Goal: Information Seeking & Learning: Check status

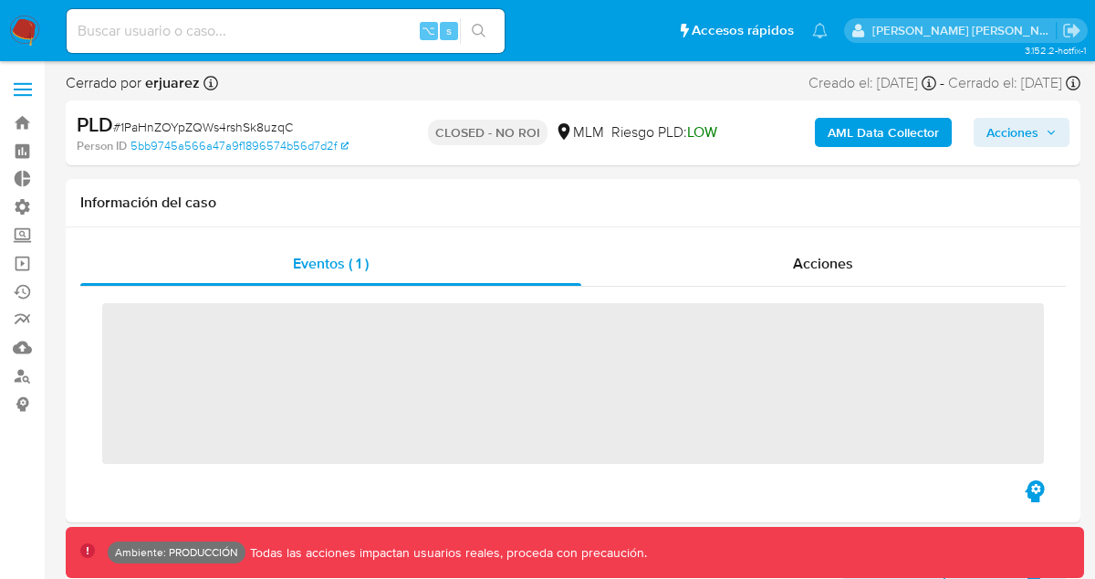
scroll to position [634, 0]
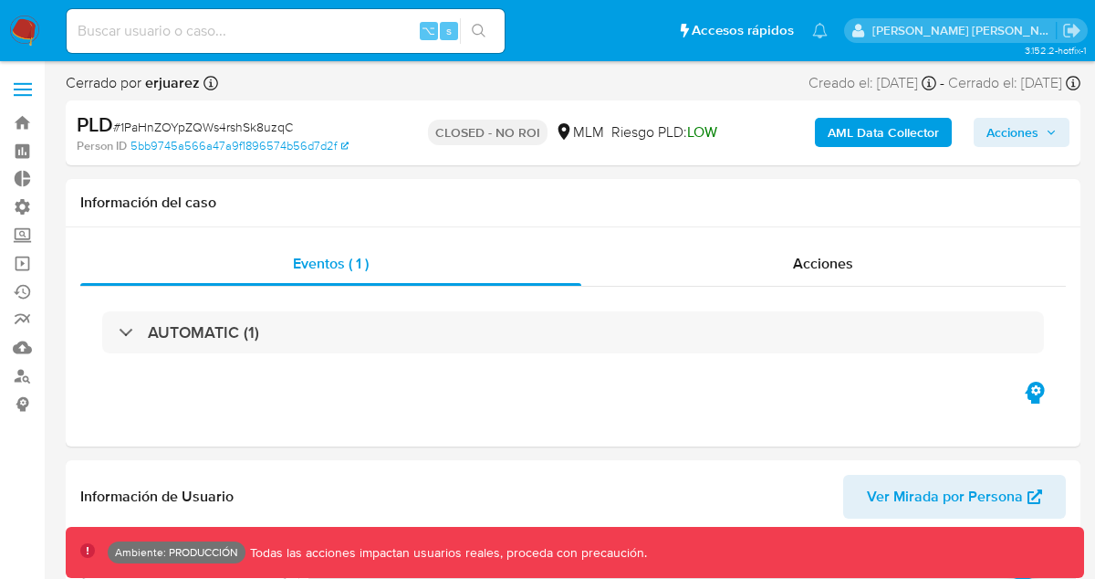
select select "10"
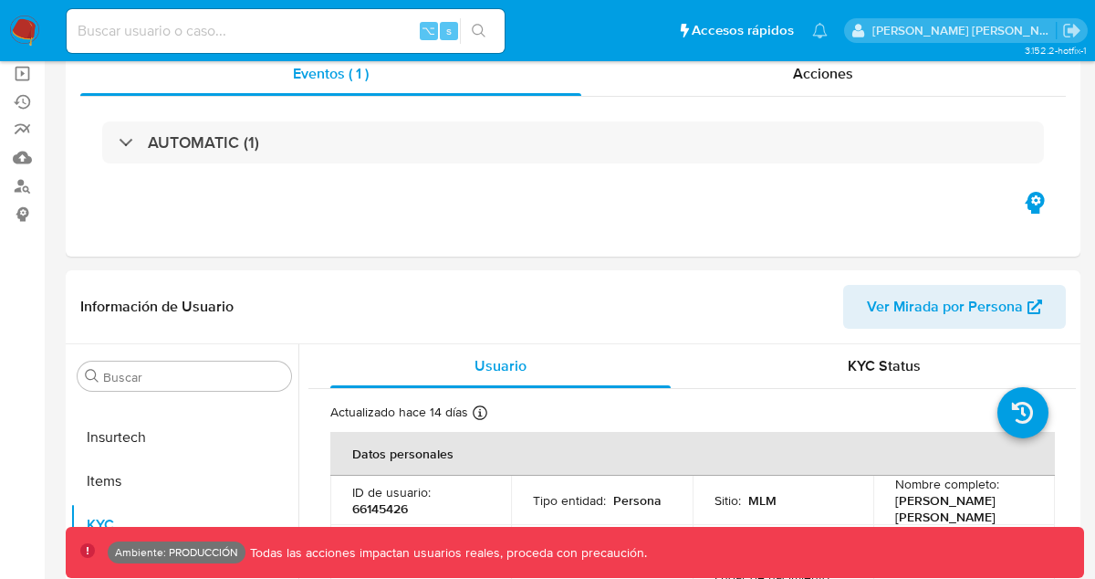
scroll to position [0, 0]
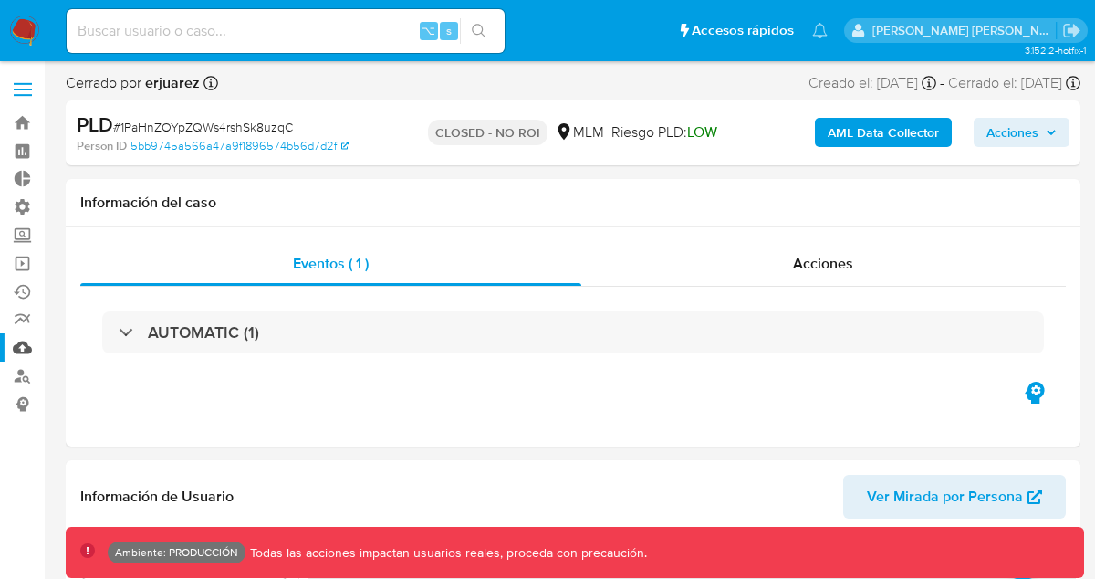
click at [19, 350] on link "Mulan" at bounding box center [108, 347] width 217 height 28
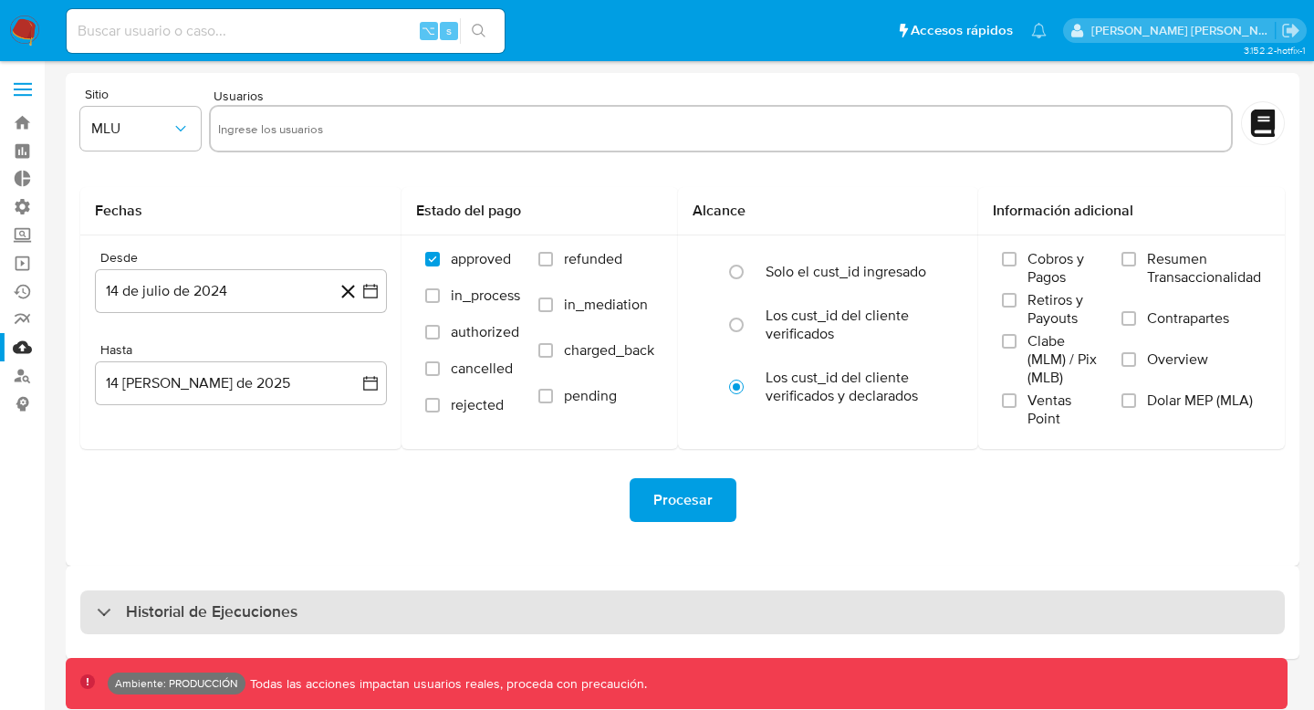
click at [285, 578] on div "Historial de Ejecuciones" at bounding box center [682, 612] width 1205 height 44
select select "10"
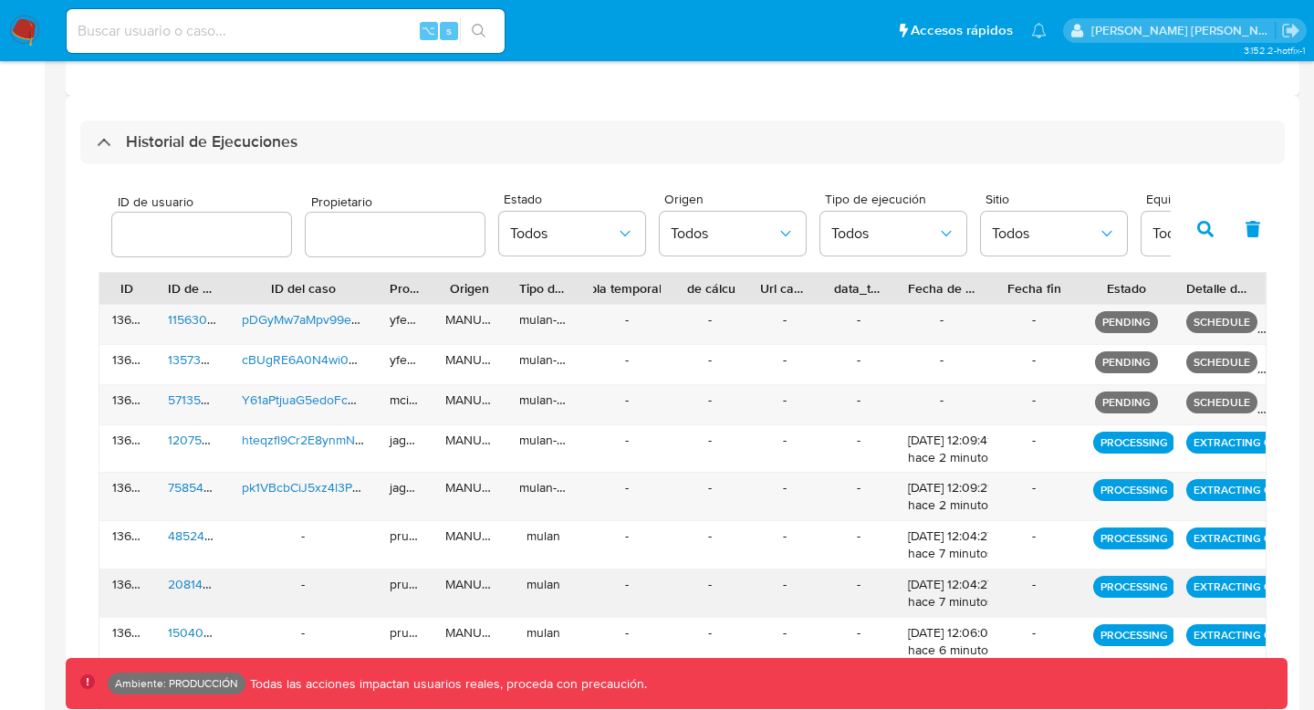
scroll to position [455, 0]
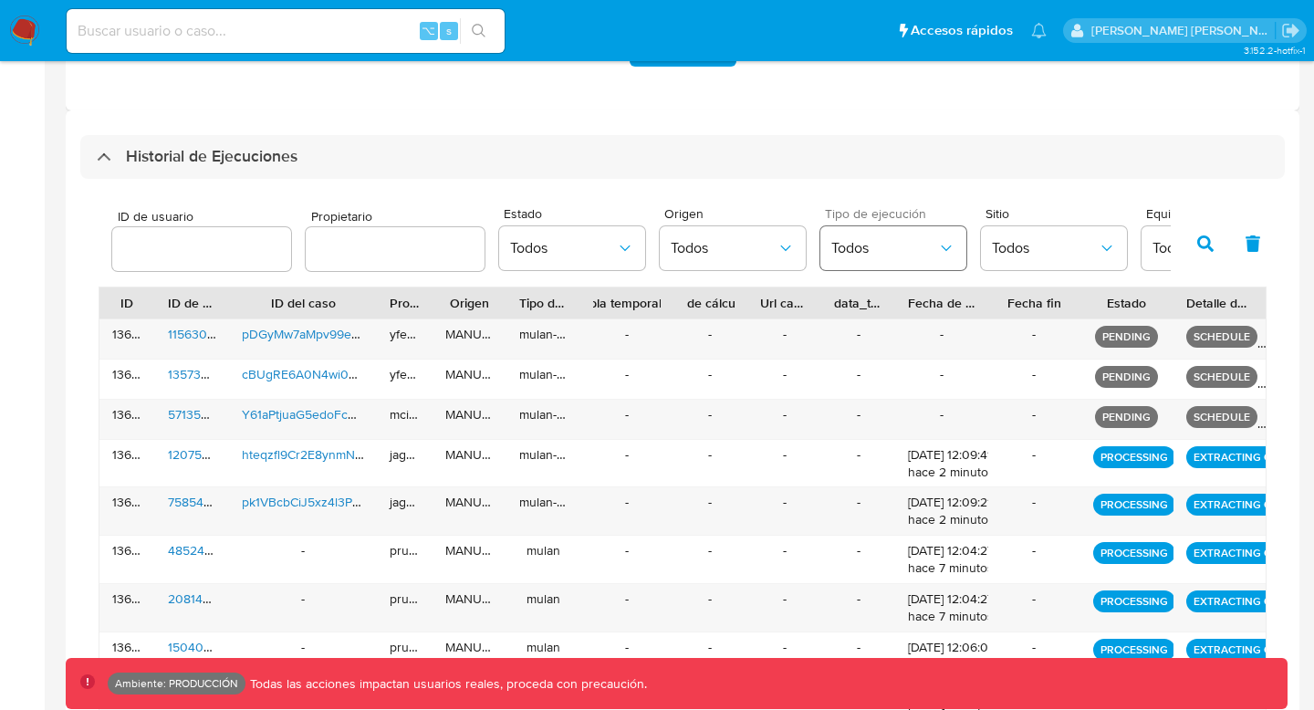
click at [900, 245] on span "Todos" at bounding box center [884, 248] width 106 height 18
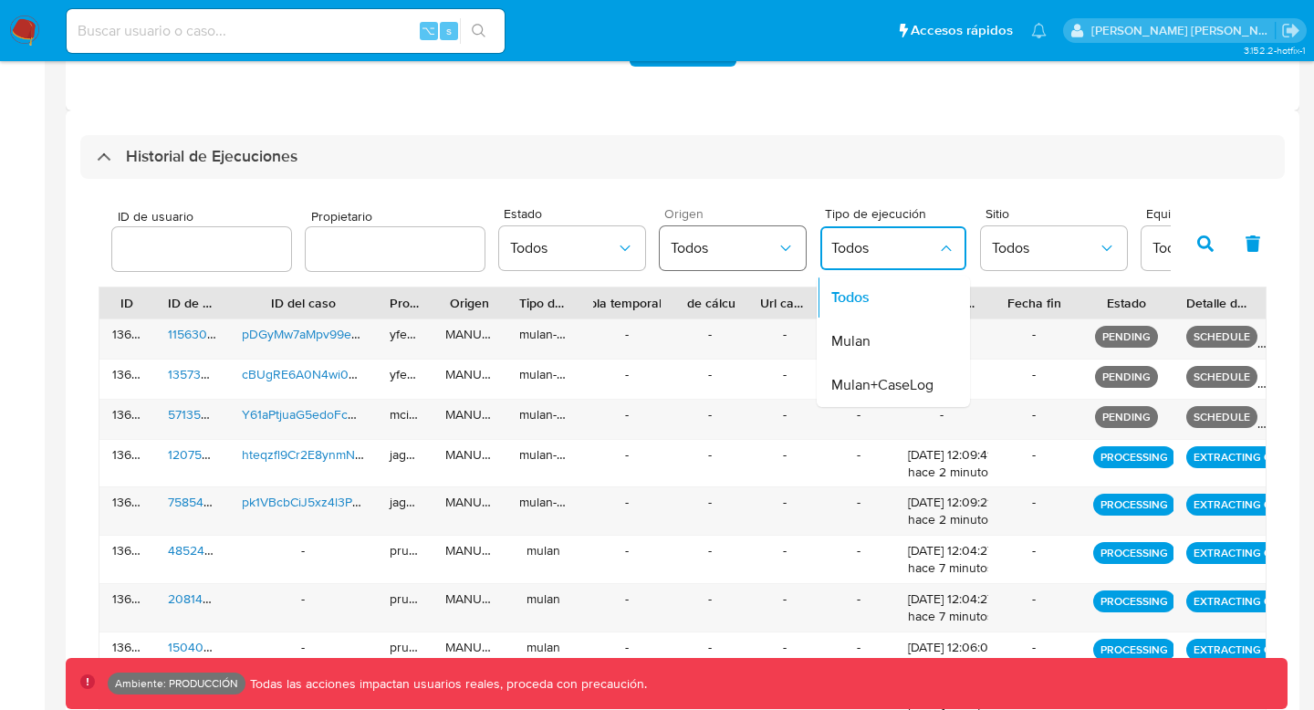
click at [679, 255] on span "Todos" at bounding box center [724, 248] width 106 height 18
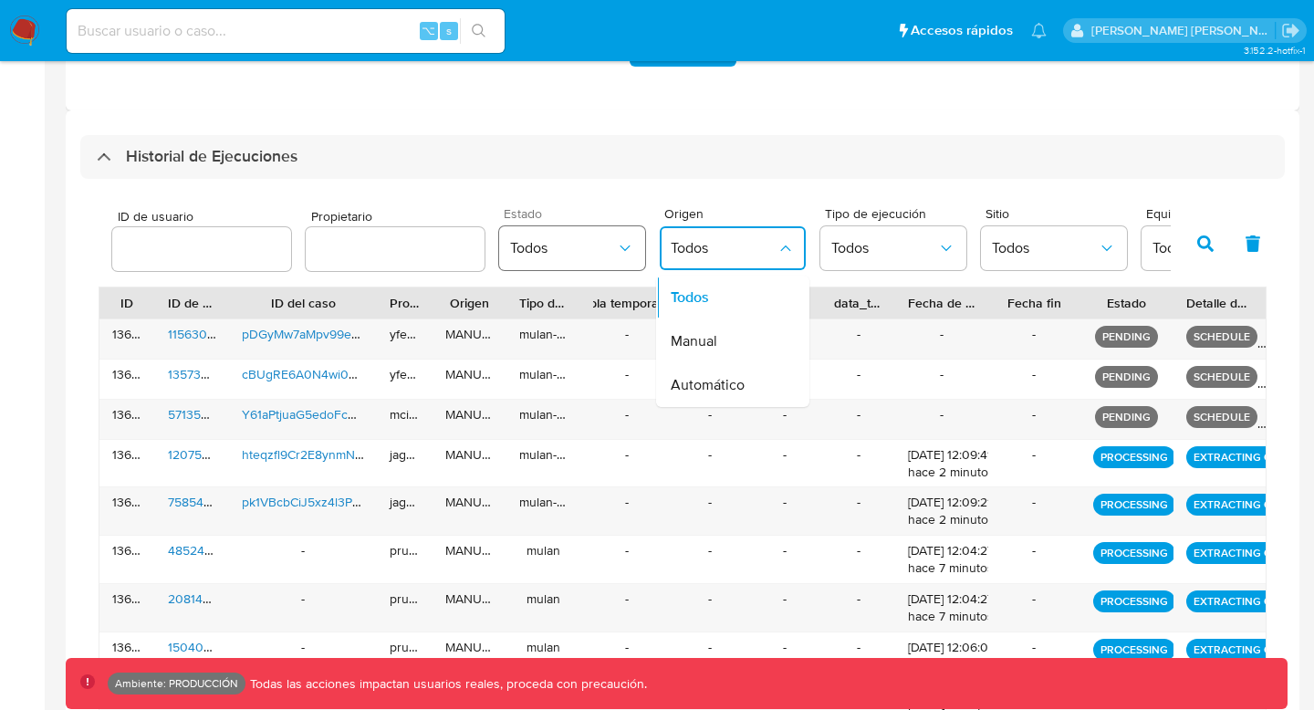
click at [588, 253] on span "Todos" at bounding box center [563, 248] width 106 height 18
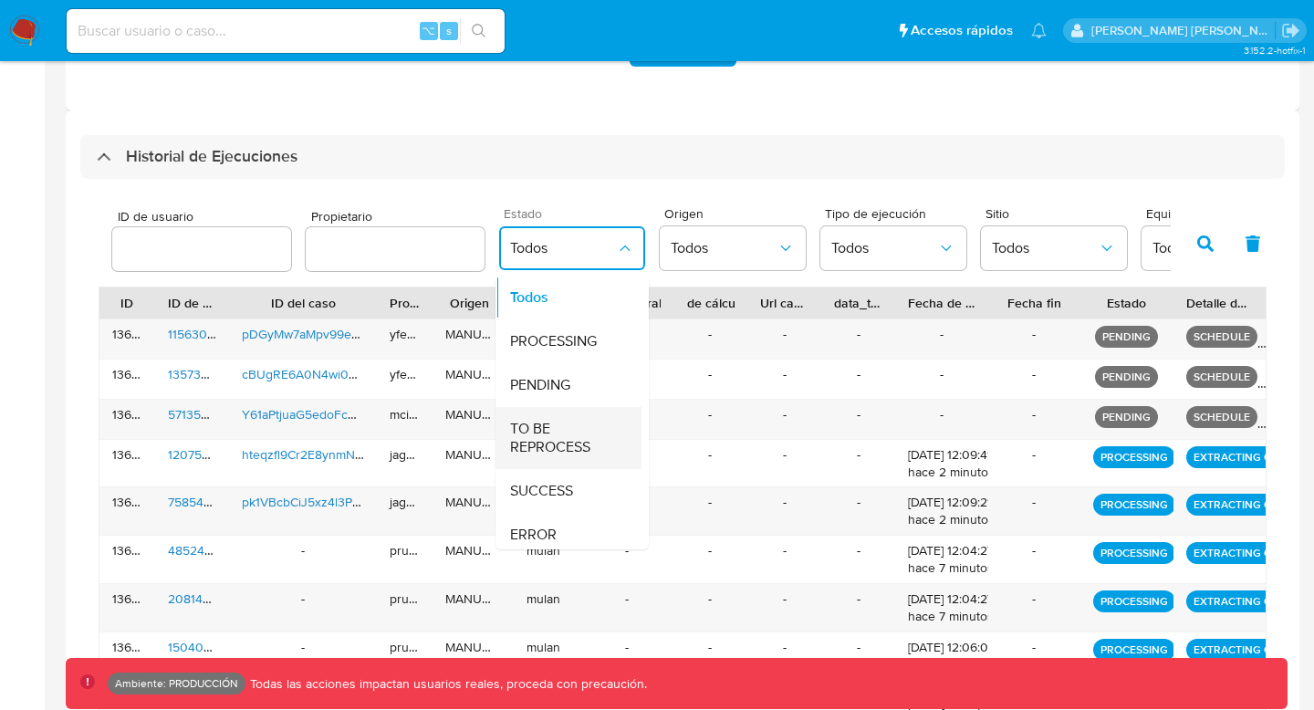
click at [597, 448] on span "TO BE REPROCESS" at bounding box center [563, 438] width 106 height 37
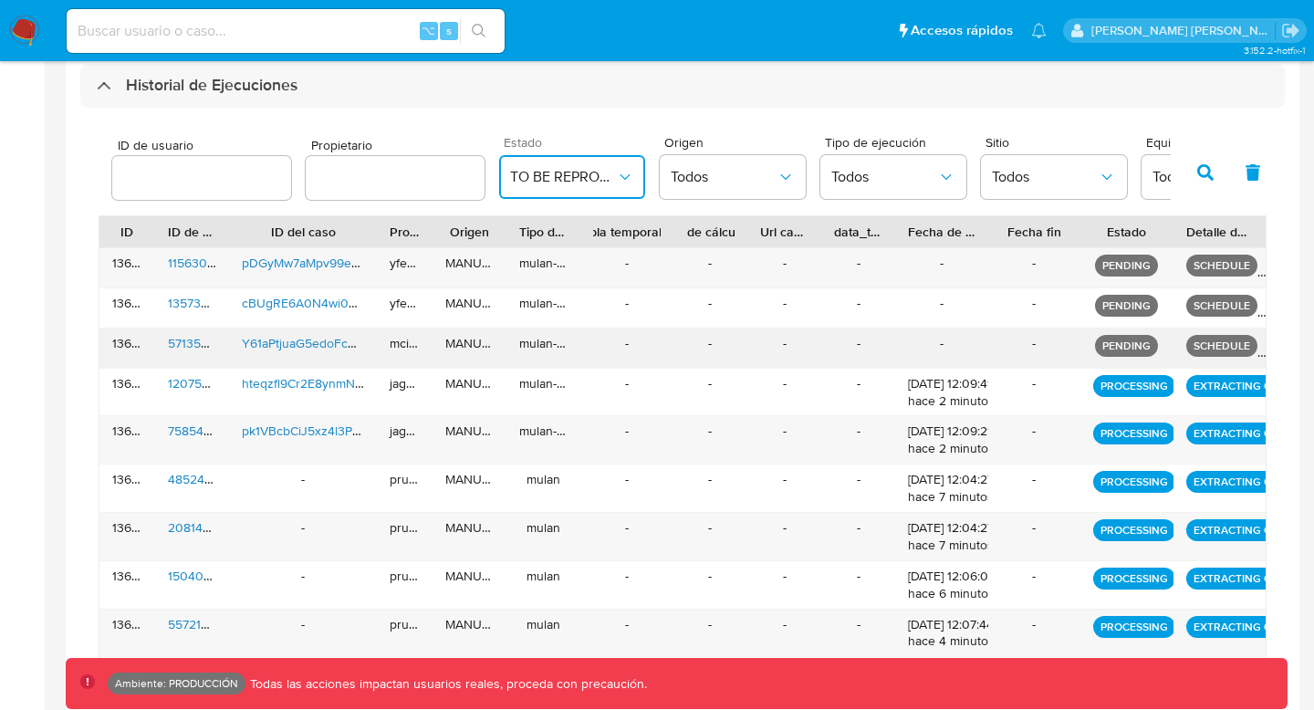
scroll to position [513, 0]
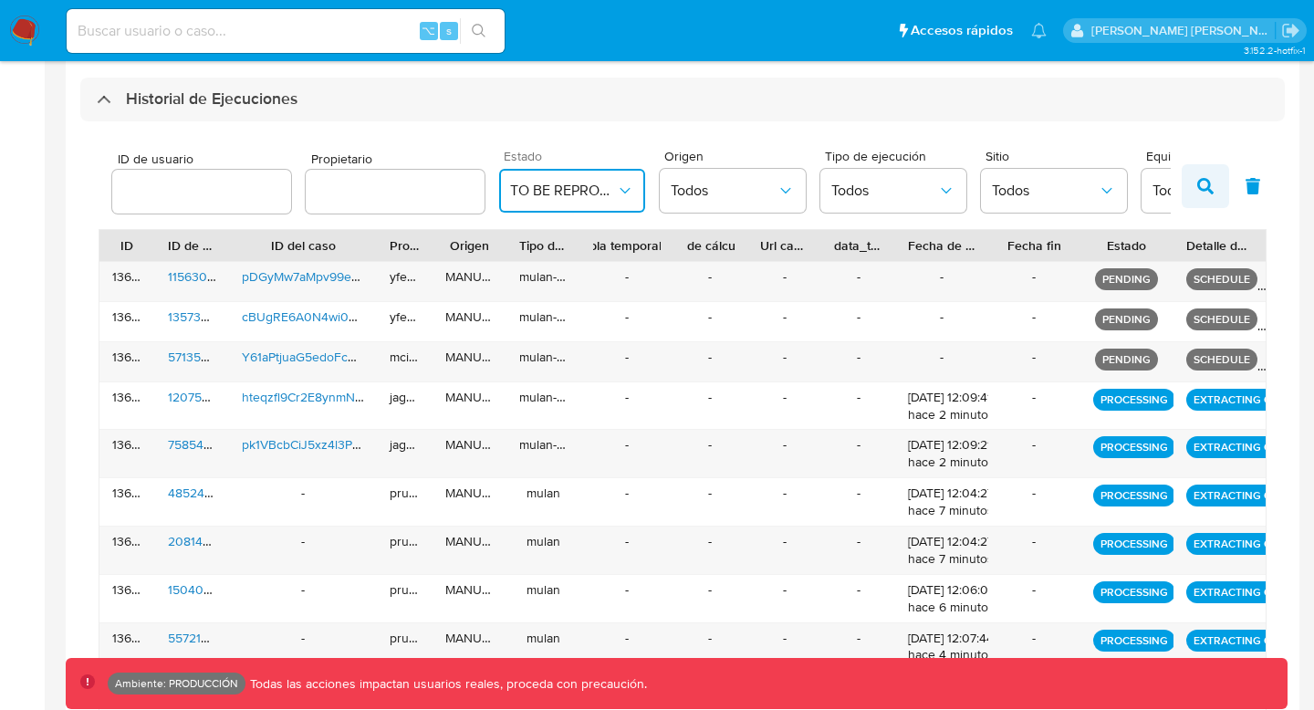
click at [1094, 186] on button "button" at bounding box center [1205, 186] width 47 height 44
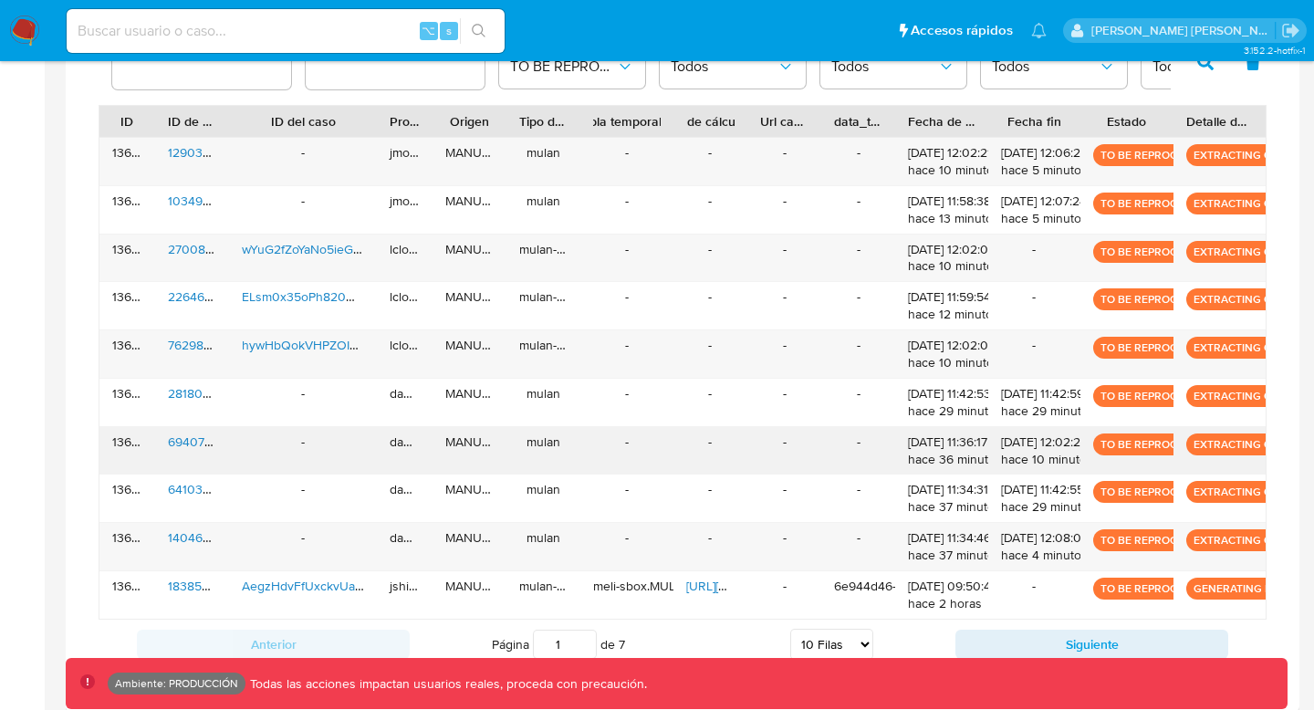
scroll to position [651, 0]
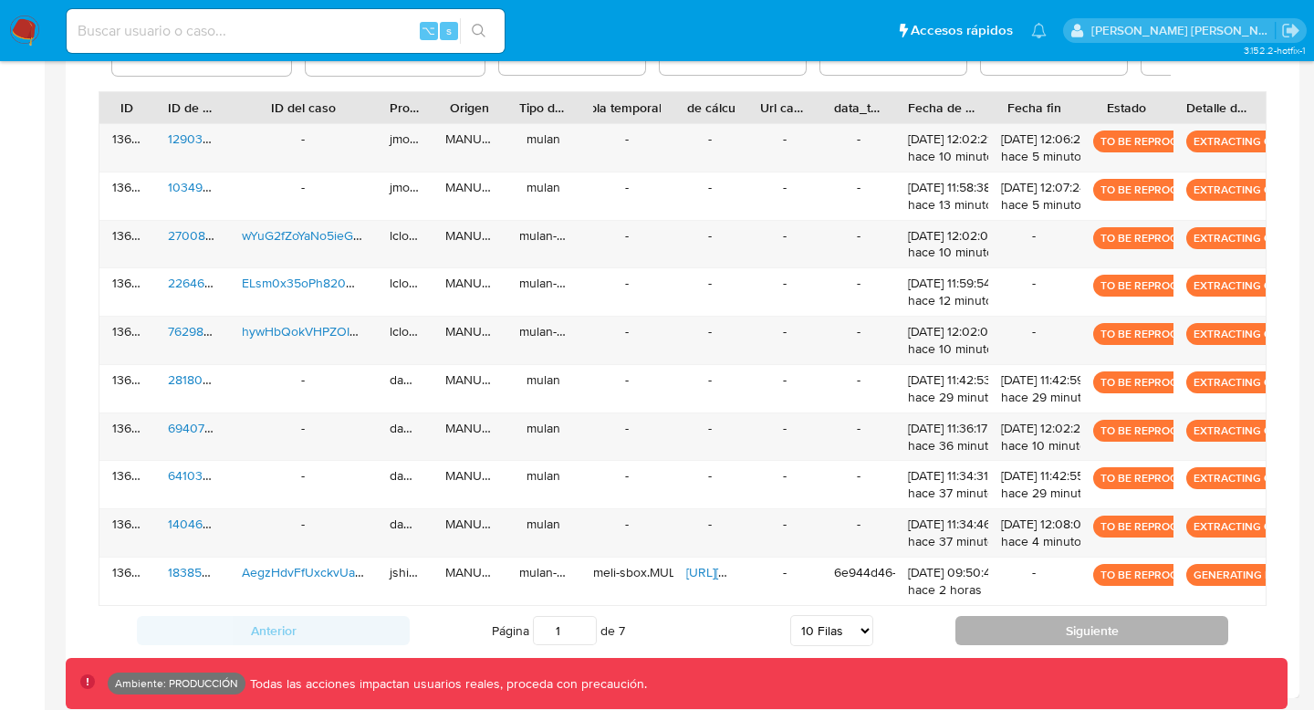
click at [1055, 578] on button "Siguiente" at bounding box center [1092, 630] width 273 height 29
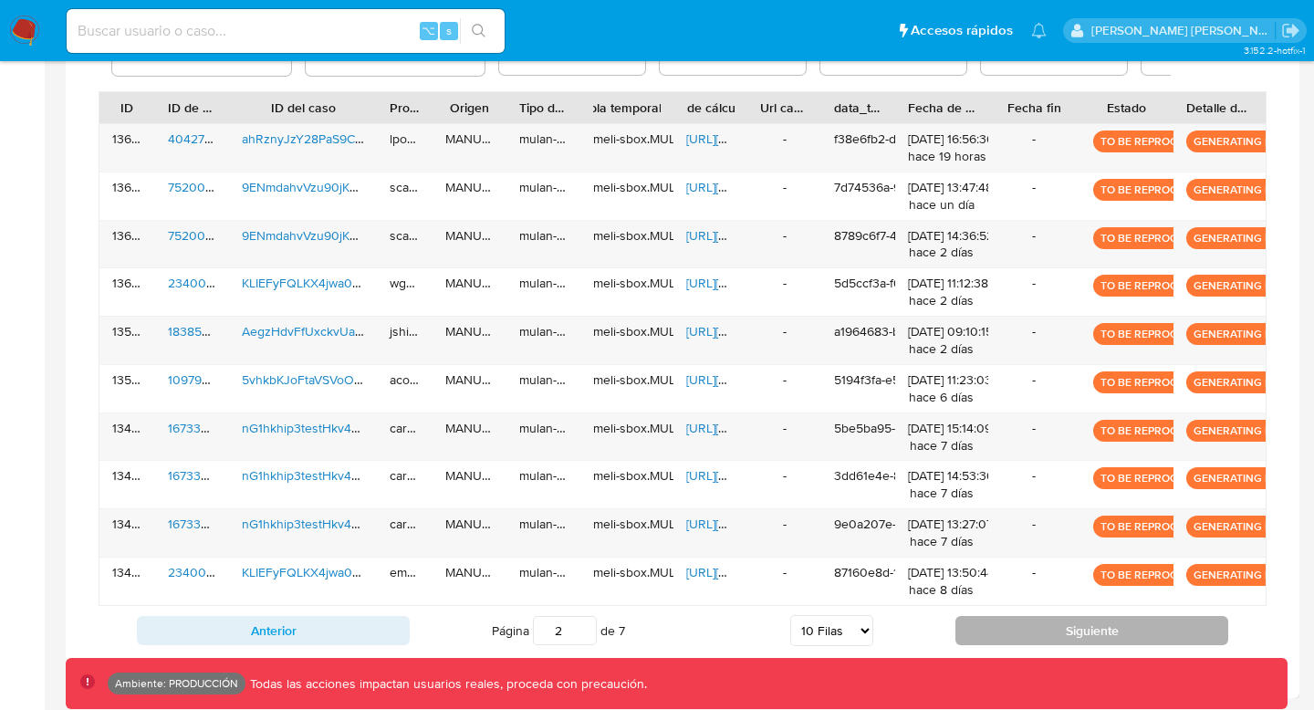
click at [1051, 578] on button "Siguiente" at bounding box center [1092, 630] width 273 height 29
click at [1050, 578] on button "Siguiente" at bounding box center [1092, 630] width 273 height 29
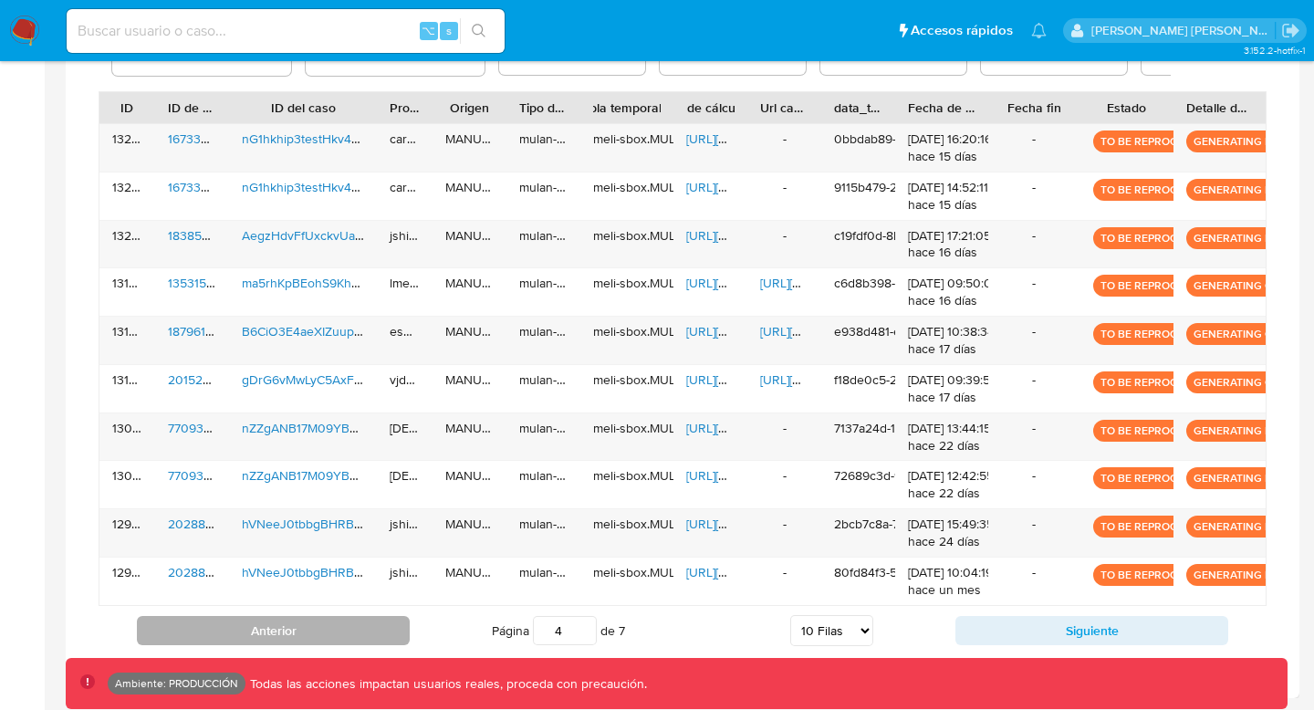
click at [263, 578] on button "Anterior" at bounding box center [273, 630] width 273 height 29
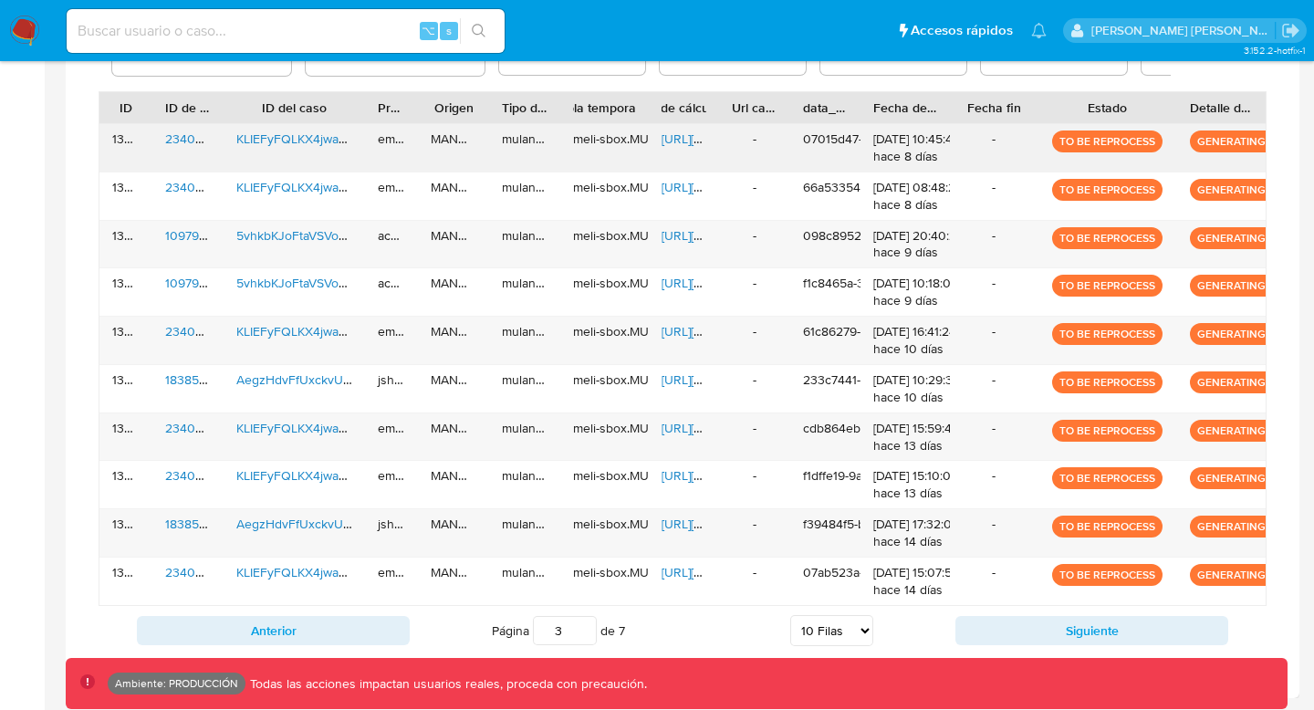
drag, startPoint x: 1180, startPoint y: 111, endPoint x: 1224, endPoint y: 141, distance: 53.2
click at [1094, 143] on div "ID ID de usuario ID del caso Propietario Origen Tipo de ejecución Tabla tempora…" at bounding box center [683, 348] width 1168 height 515
click at [1094, 139] on p "GENERATING DATA COLLECTOR" at bounding box center [1279, 142] width 178 height 22
click at [288, 578] on button "Anterior" at bounding box center [273, 630] width 273 height 29
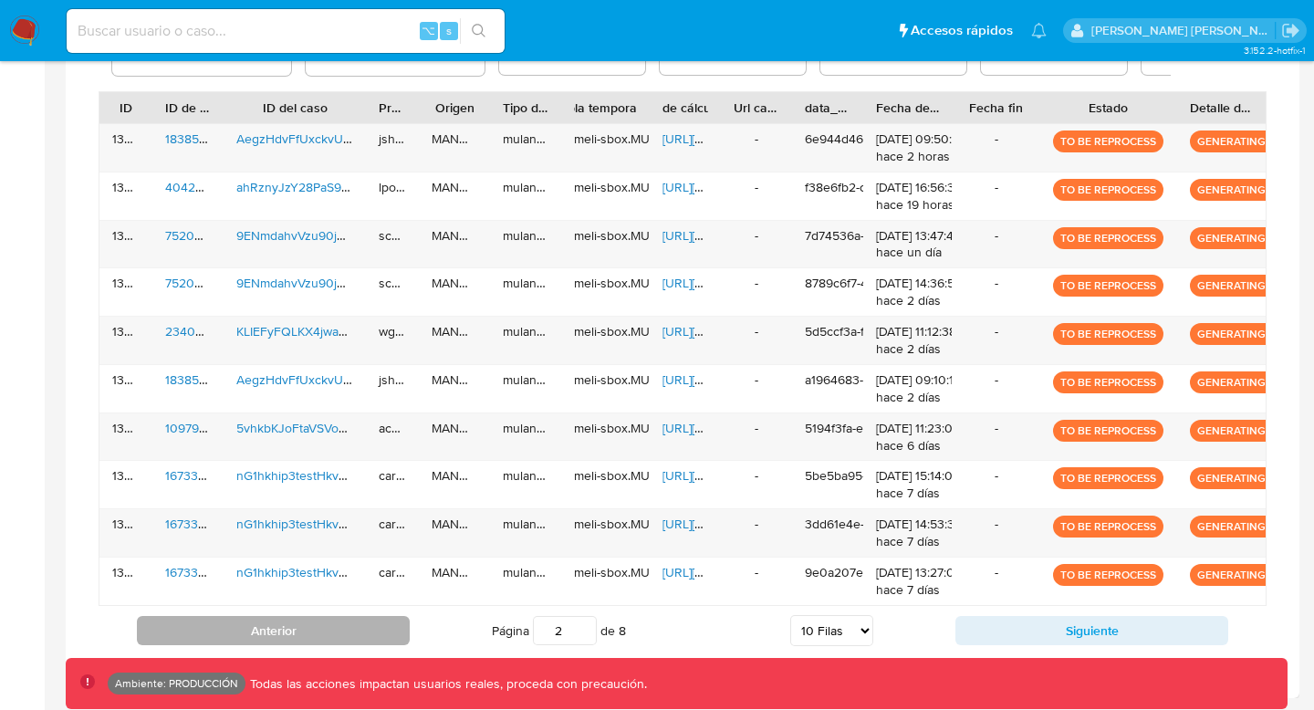
click at [260, 578] on button "Anterior" at bounding box center [273, 630] width 273 height 29
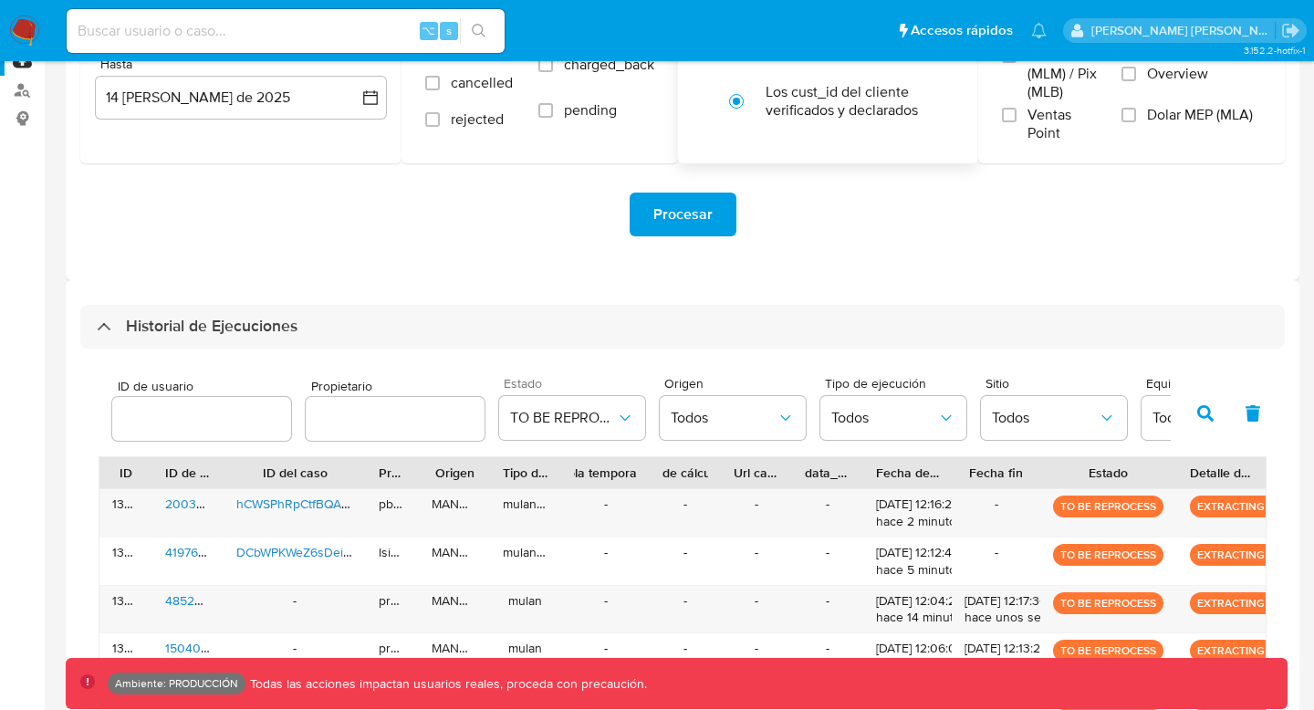
scroll to position [397, 0]
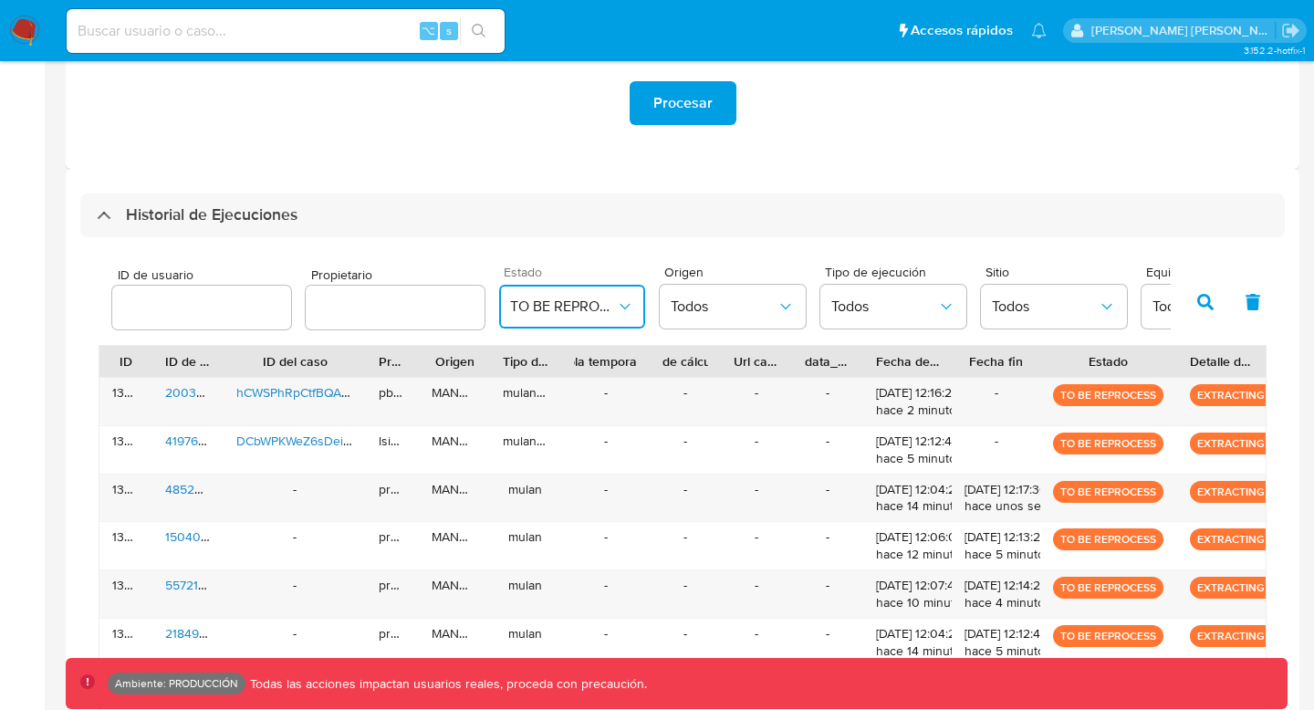
click at [577, 300] on span "TO BE REPROCESS" at bounding box center [563, 307] width 106 height 18
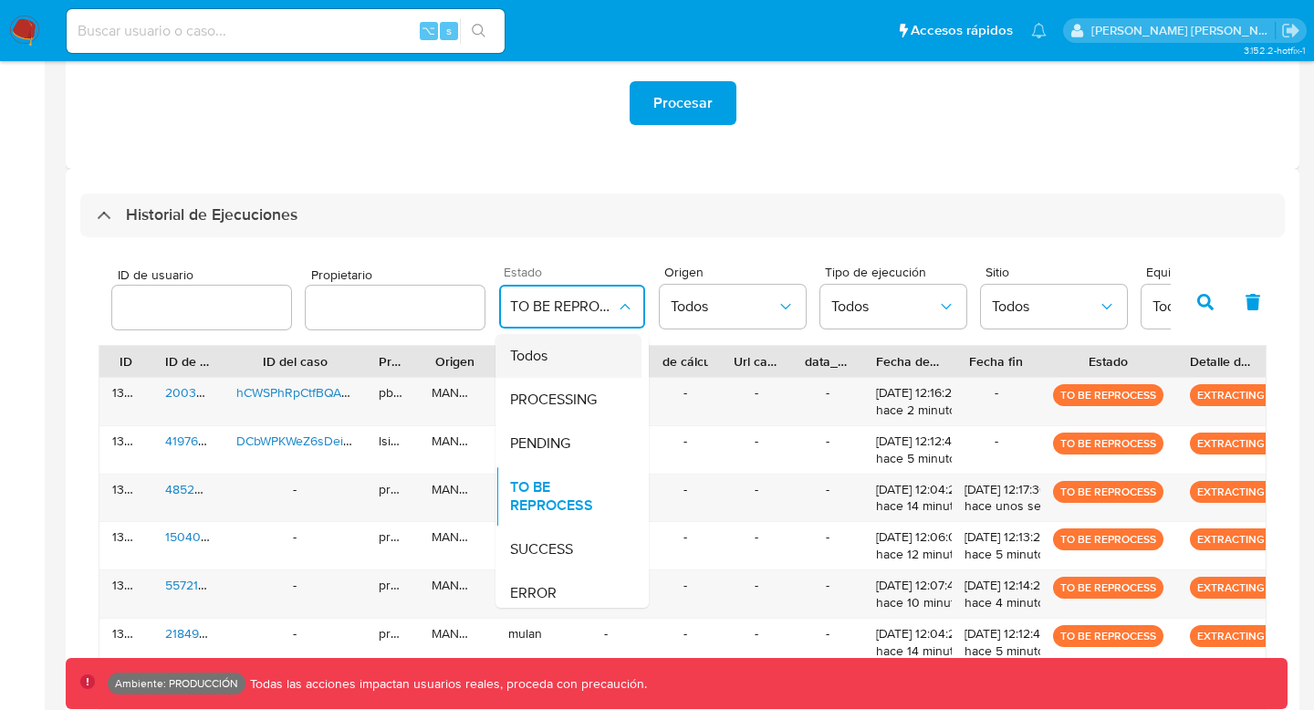
click at [571, 361] on div "Todos" at bounding box center [563, 356] width 106 height 44
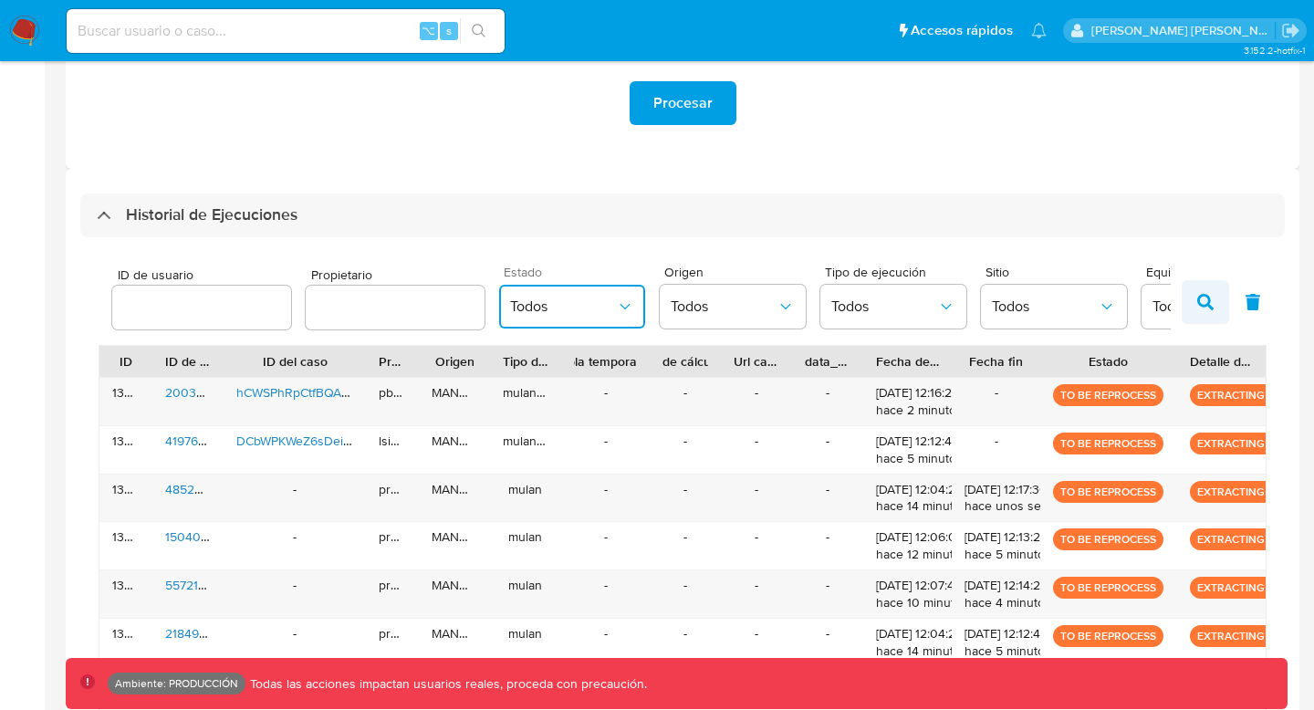
click at [1094, 303] on icon "button" at bounding box center [1205, 302] width 16 height 16
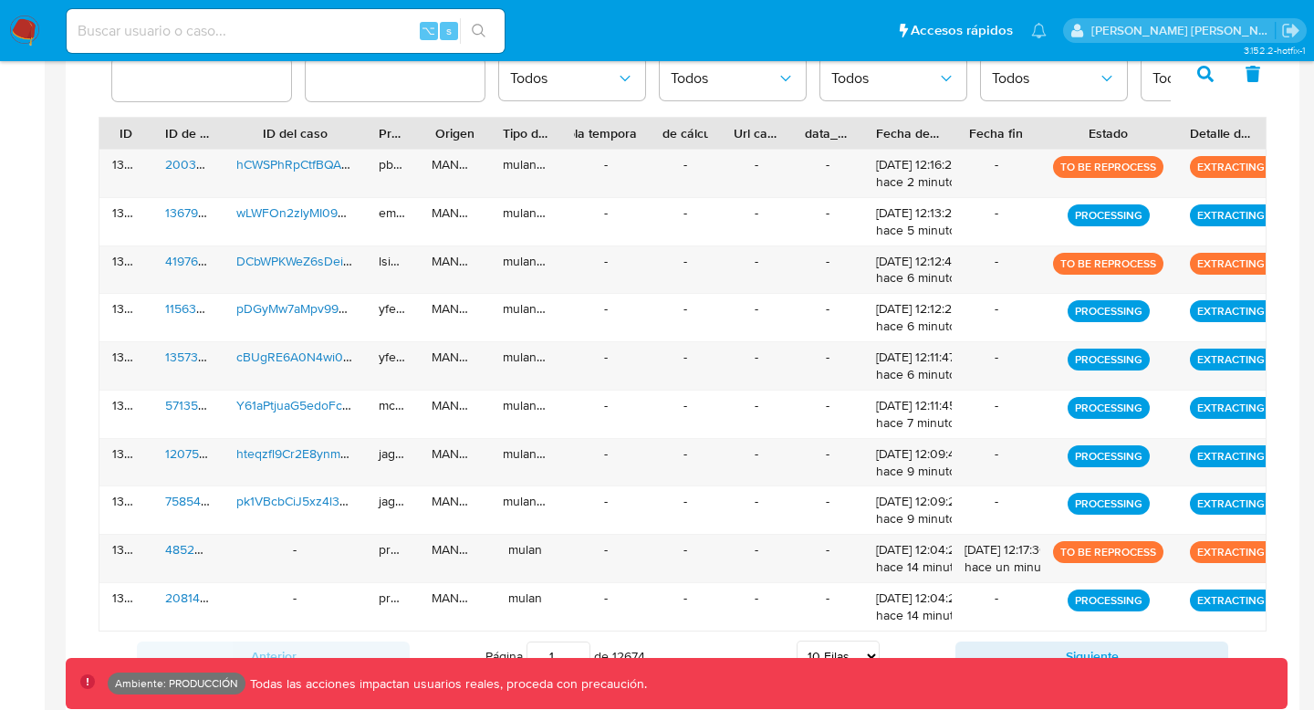
scroll to position [651, 0]
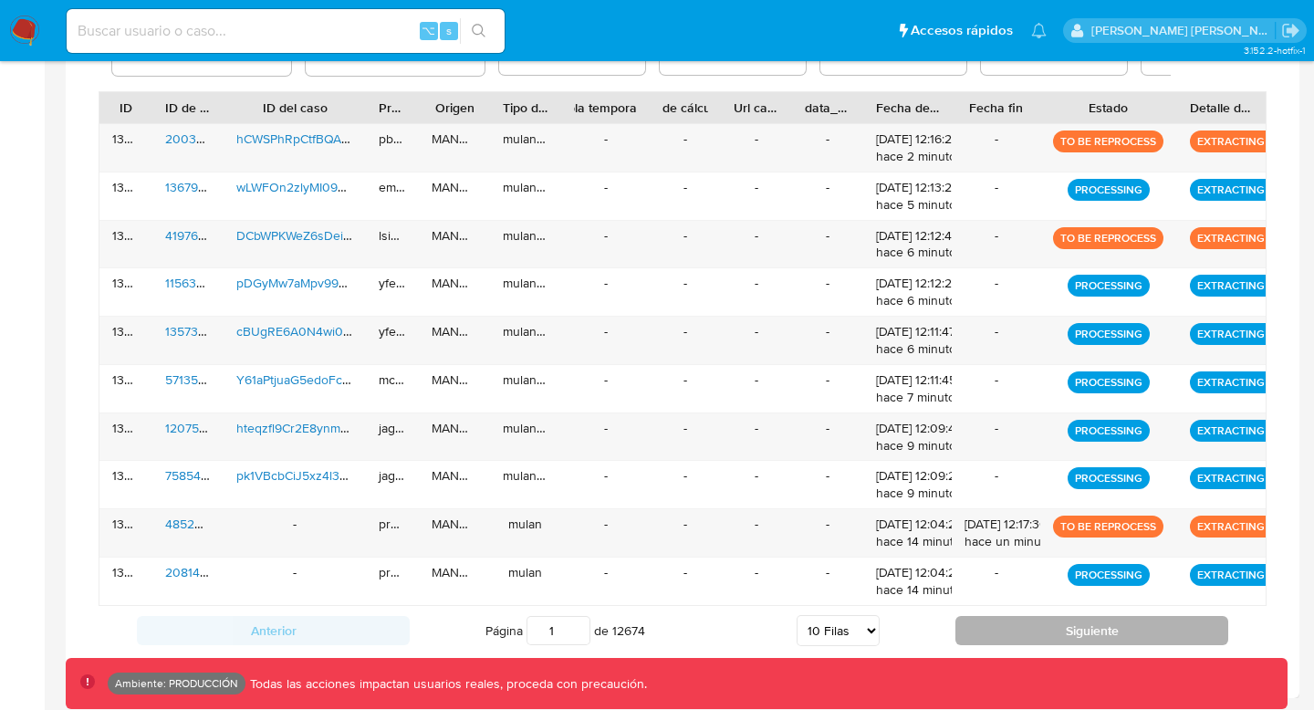
click at [1088, 578] on button "Siguiente" at bounding box center [1092, 630] width 273 height 29
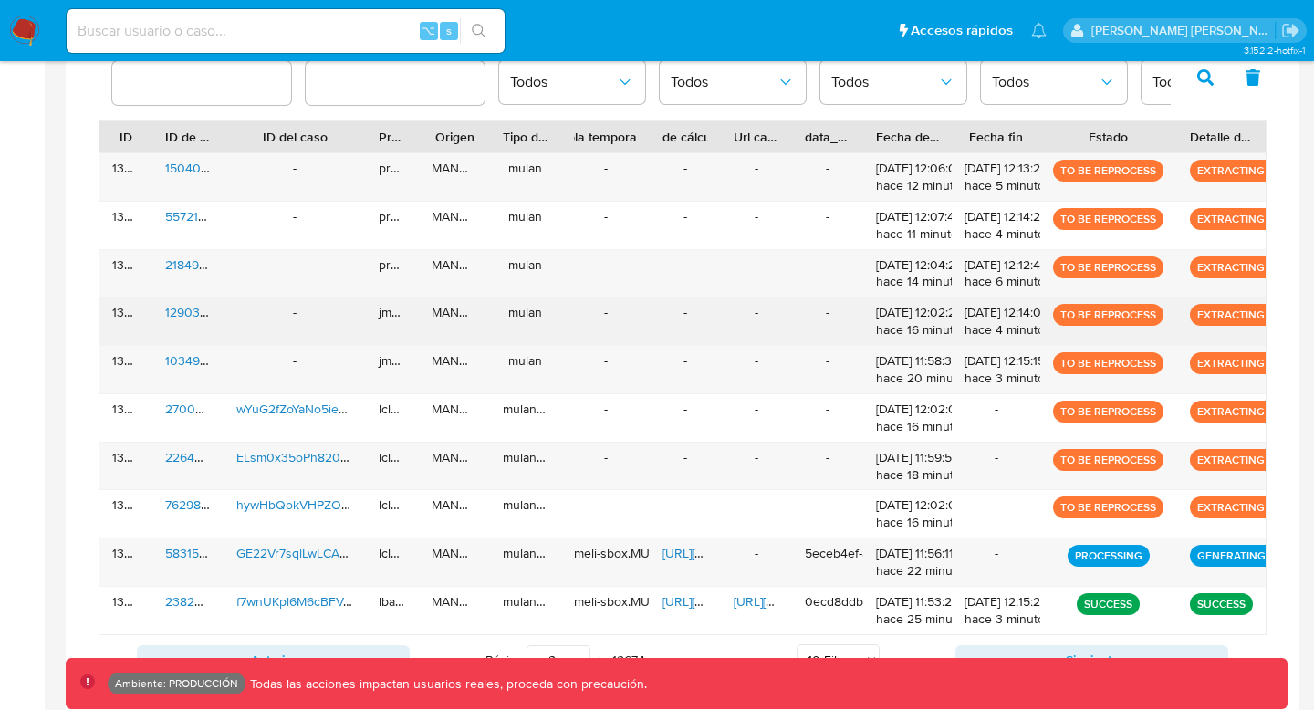
scroll to position [637, 0]
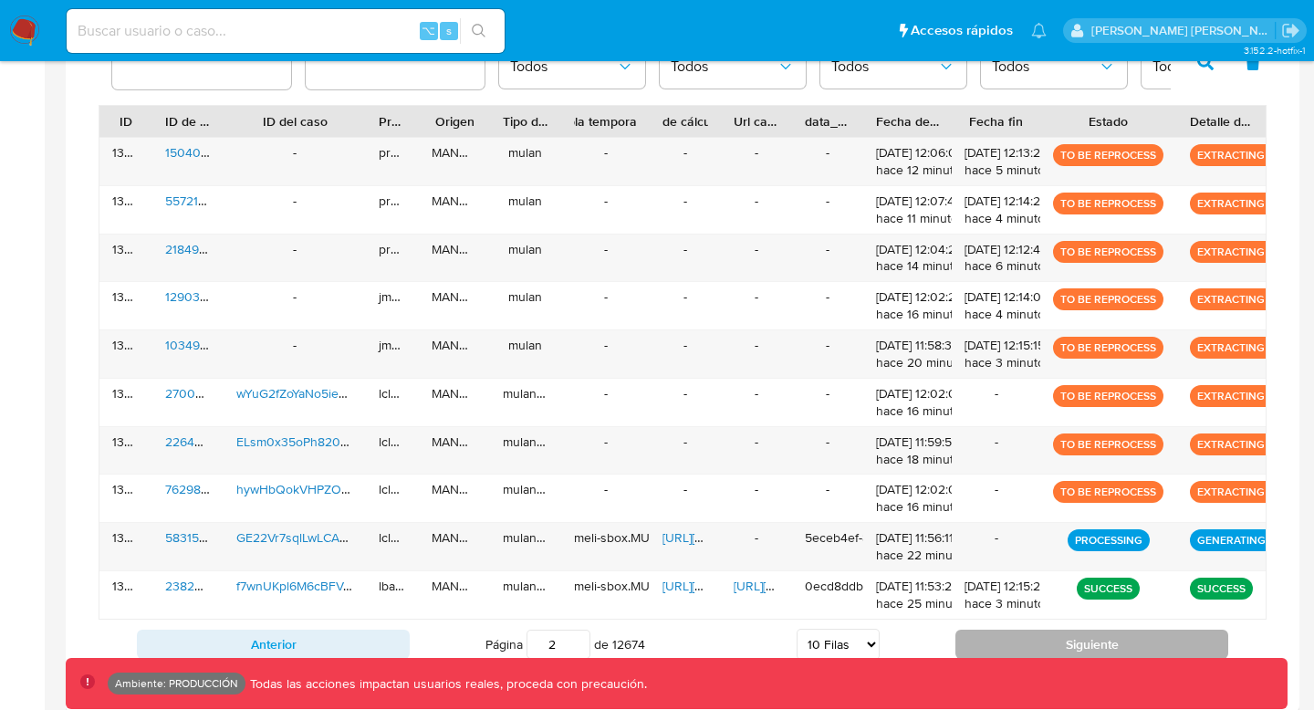
click at [1032, 578] on button "Siguiente" at bounding box center [1092, 644] width 273 height 29
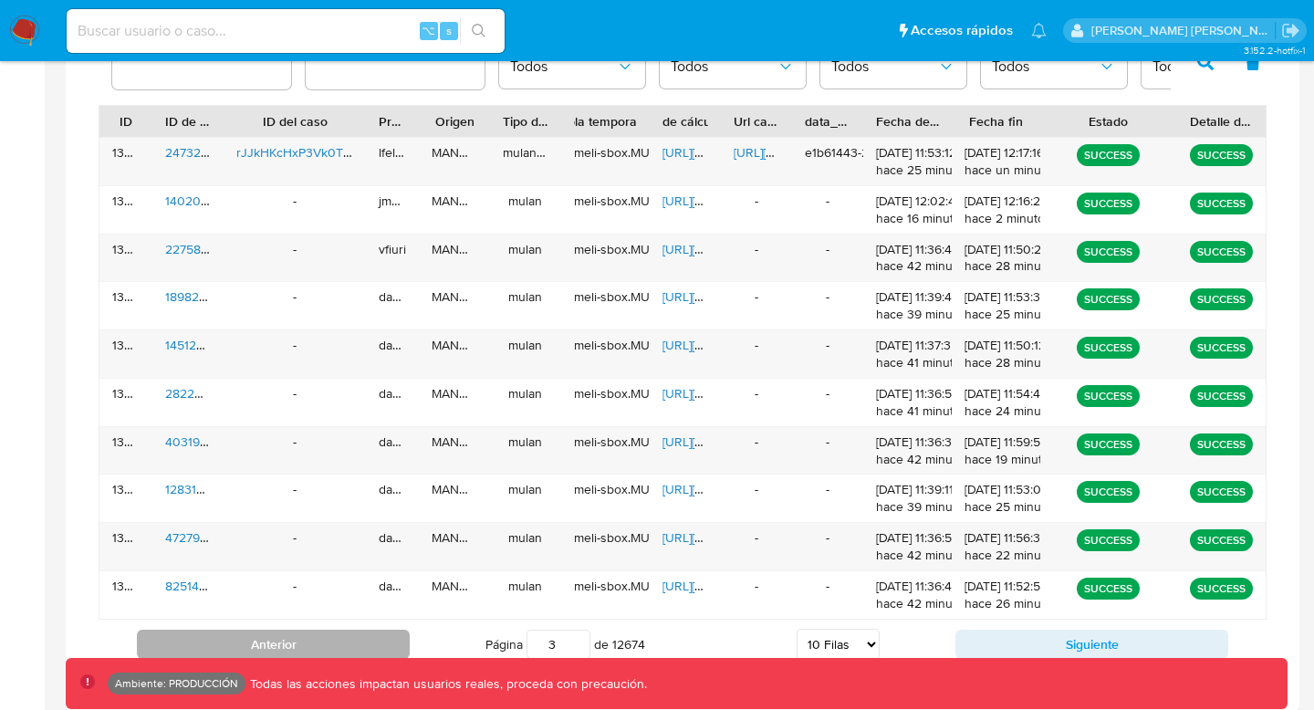
click at [288, 578] on button "Anterior" at bounding box center [273, 644] width 273 height 29
type input "2"
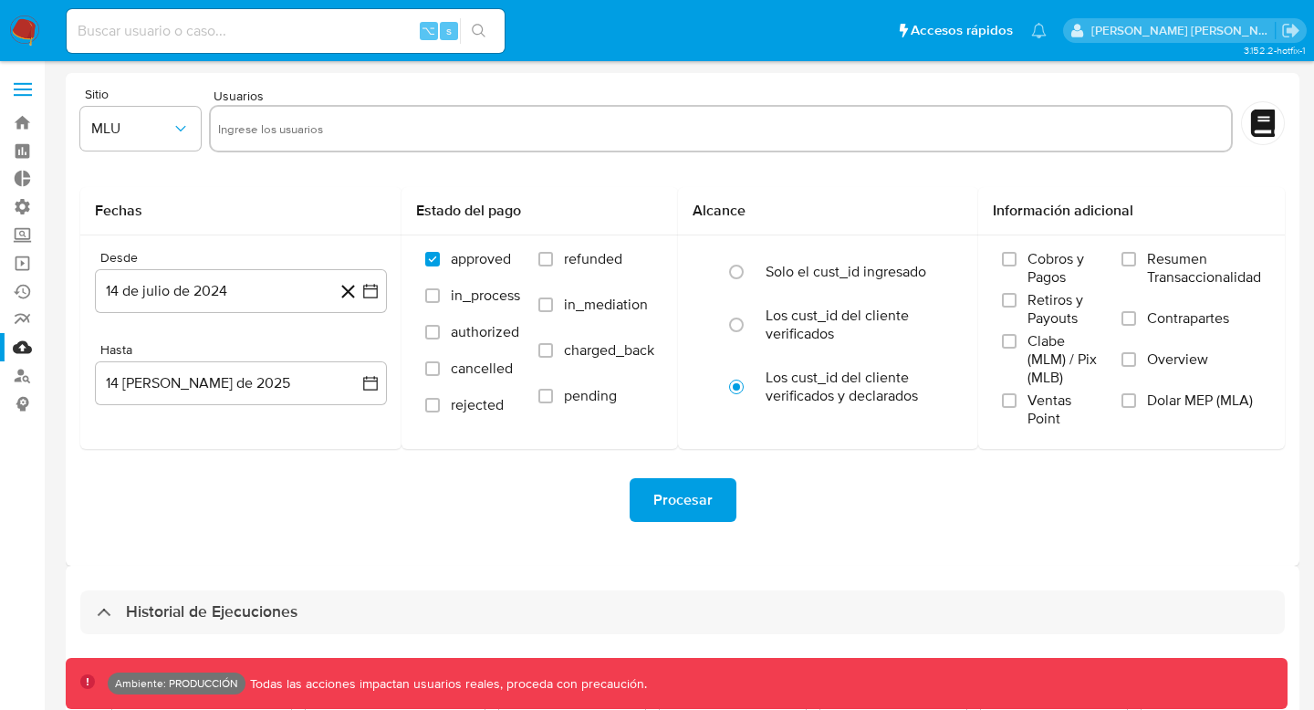
select select "10"
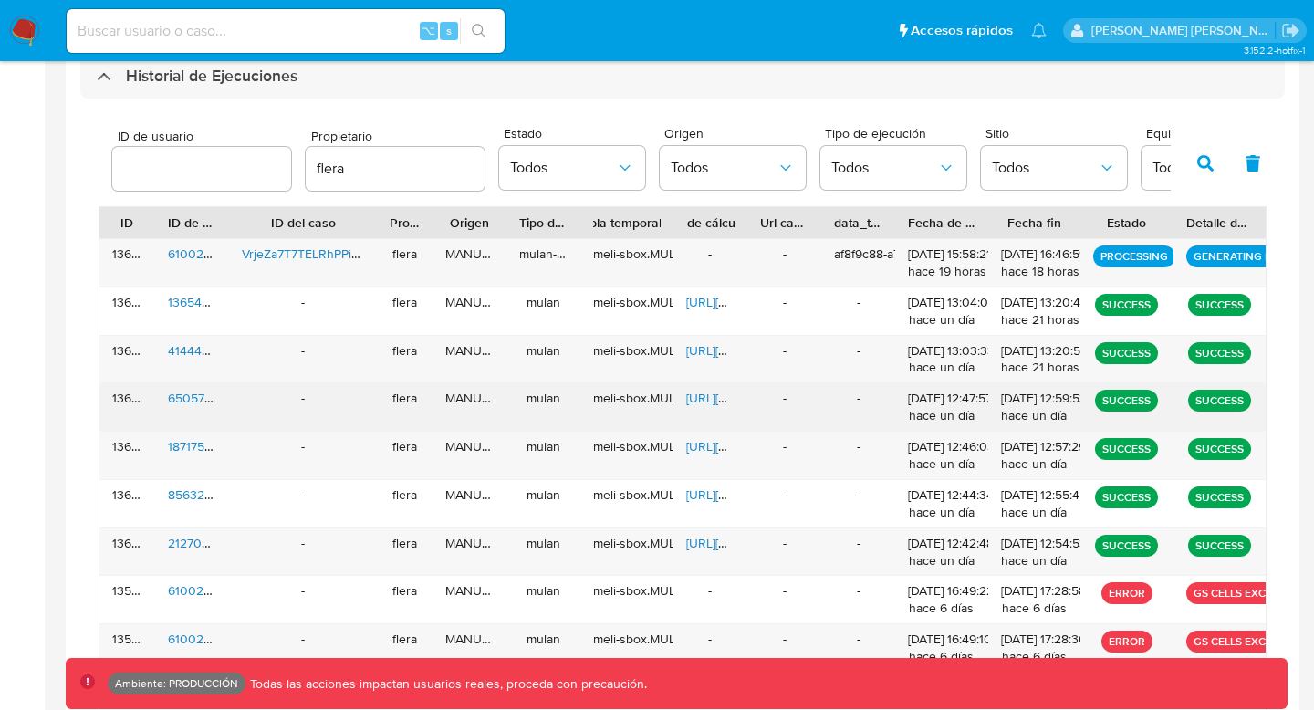
scroll to position [651, 0]
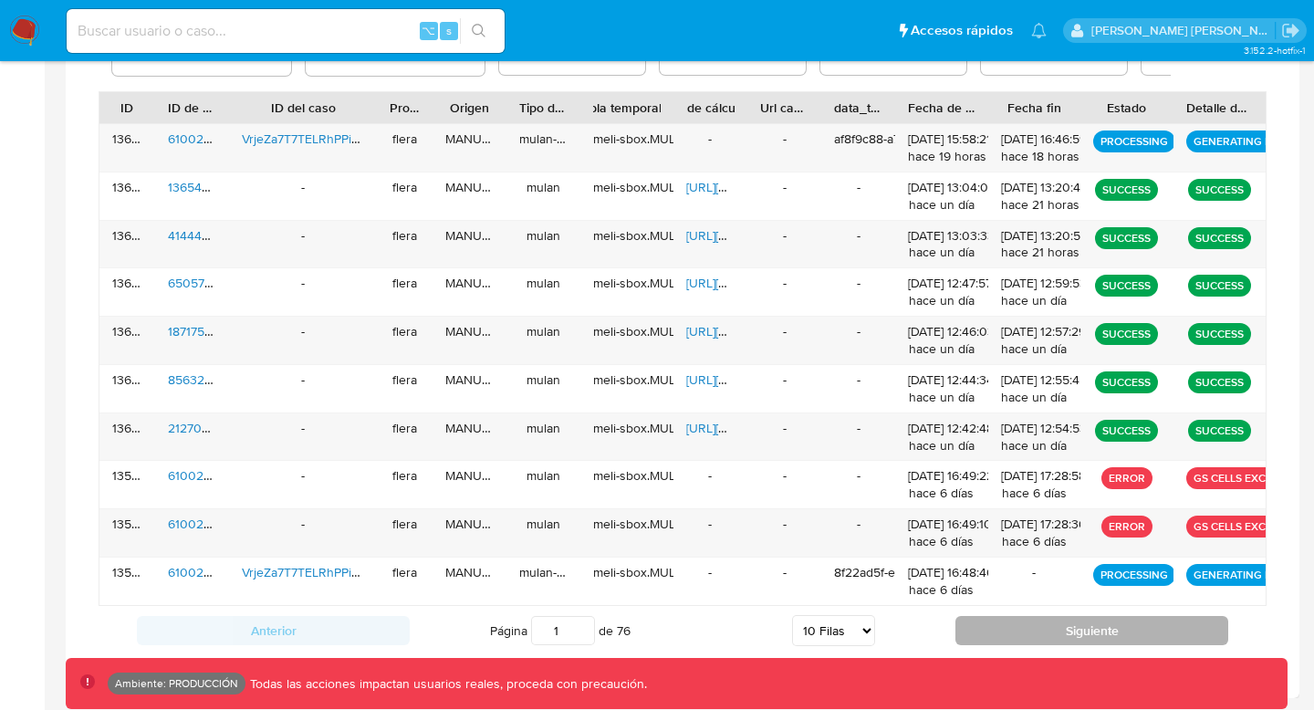
click at [990, 626] on button "Siguiente" at bounding box center [1092, 630] width 273 height 29
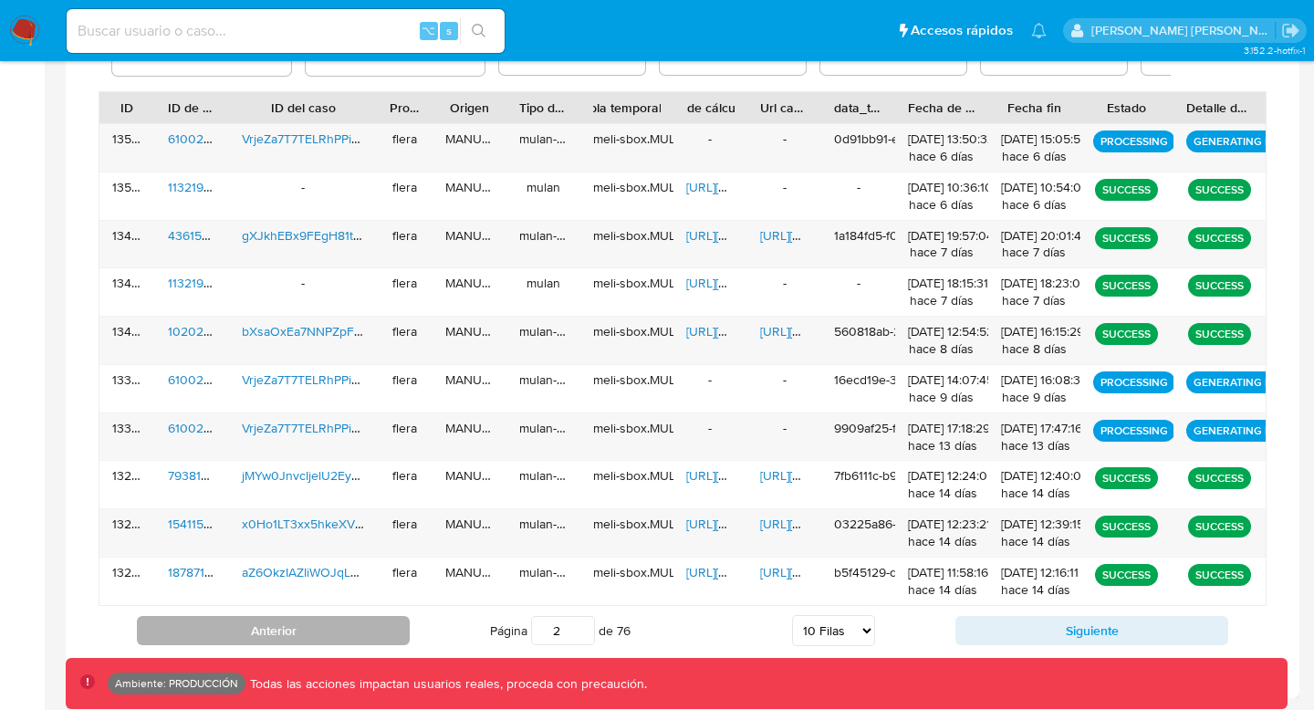
click at [283, 634] on button "Anterior" at bounding box center [273, 630] width 273 height 29
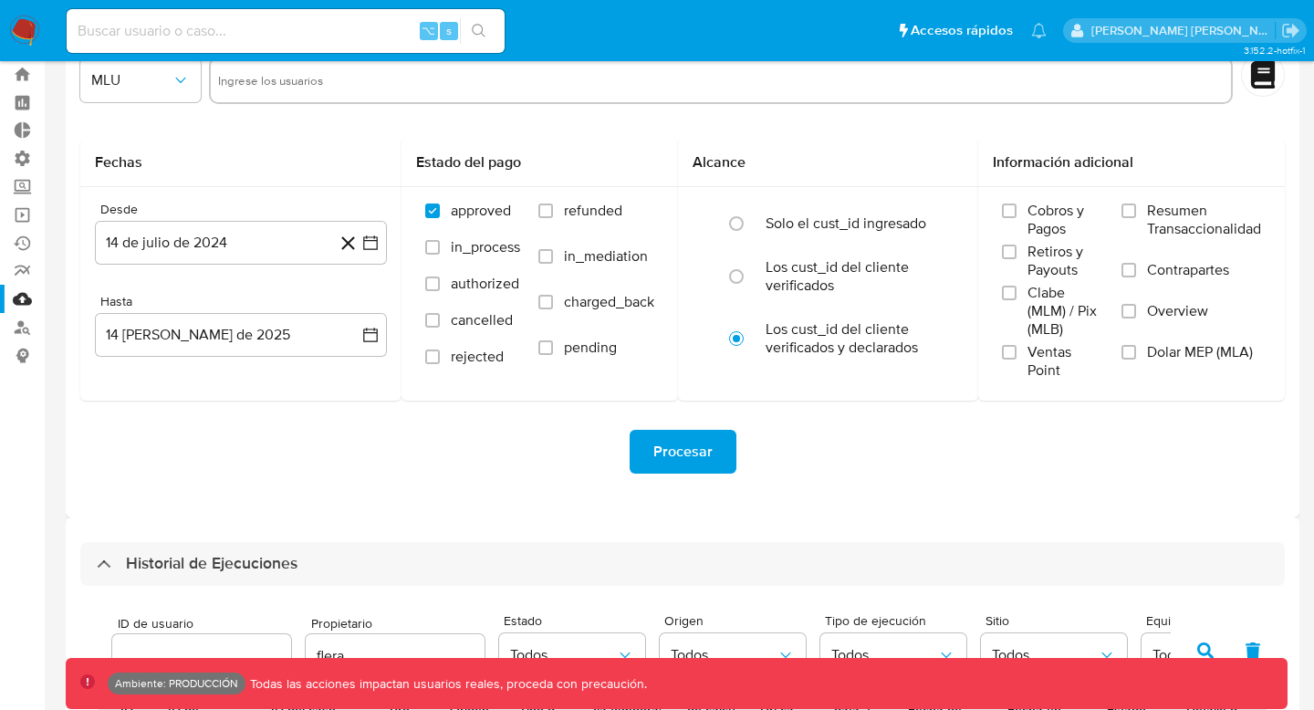
scroll to position [0, 0]
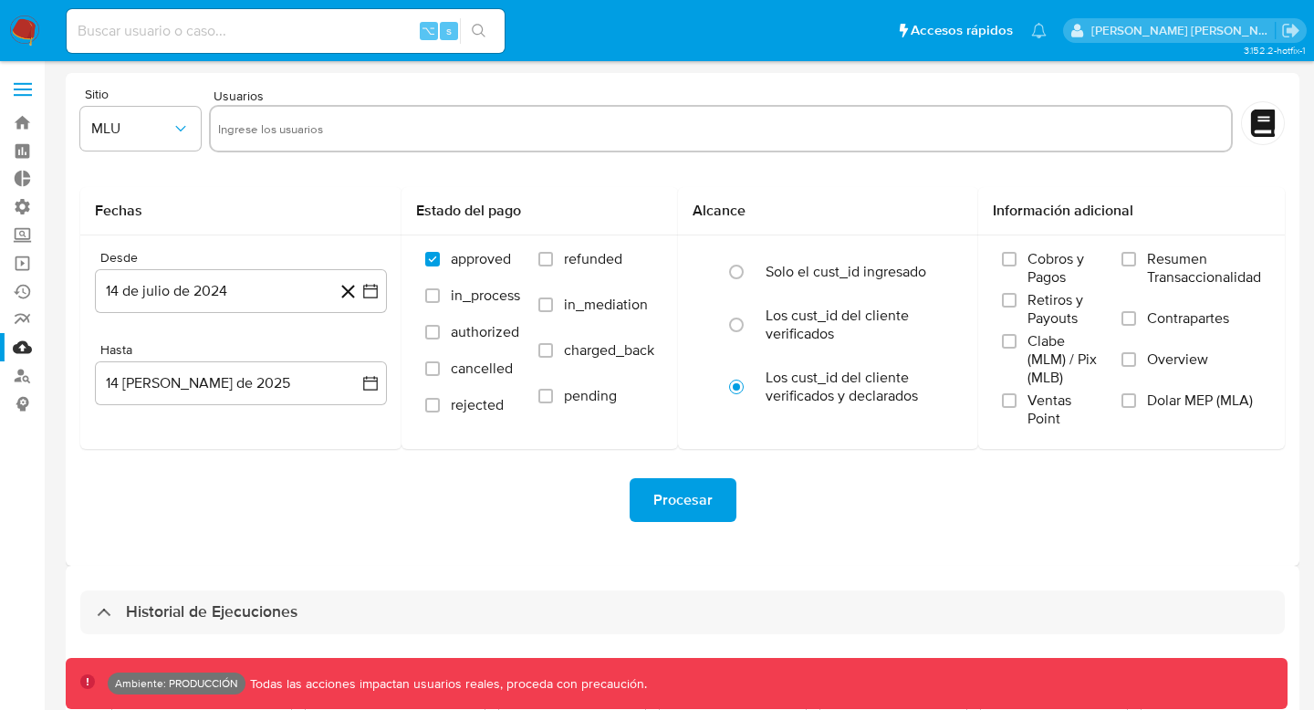
click at [20, 32] on img at bounding box center [24, 31] width 31 height 31
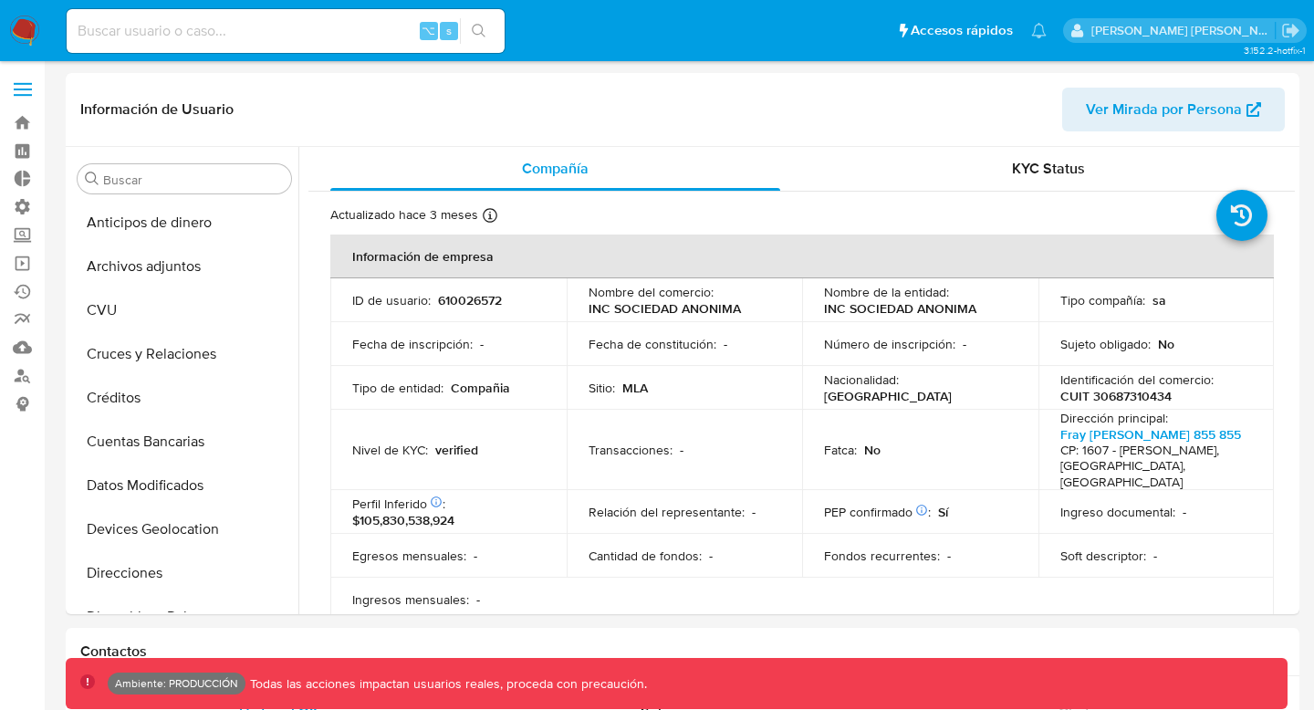
select select "10"
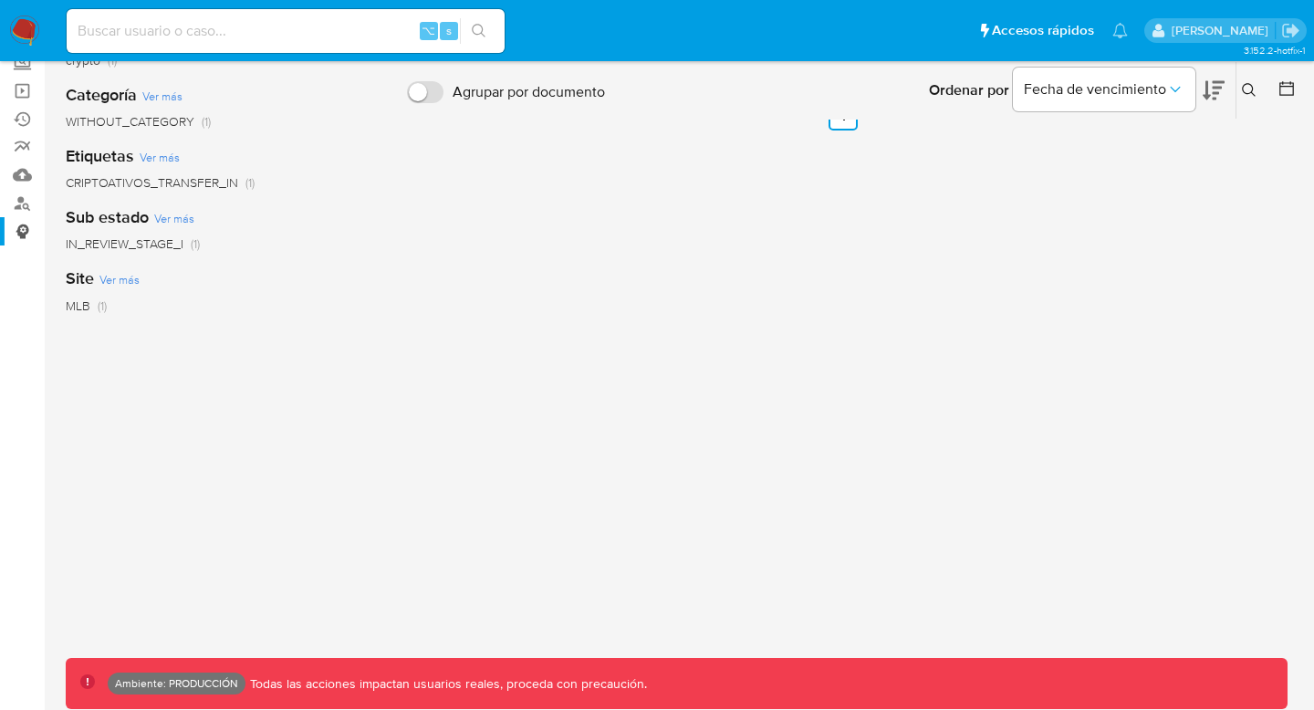
scroll to position [151, 0]
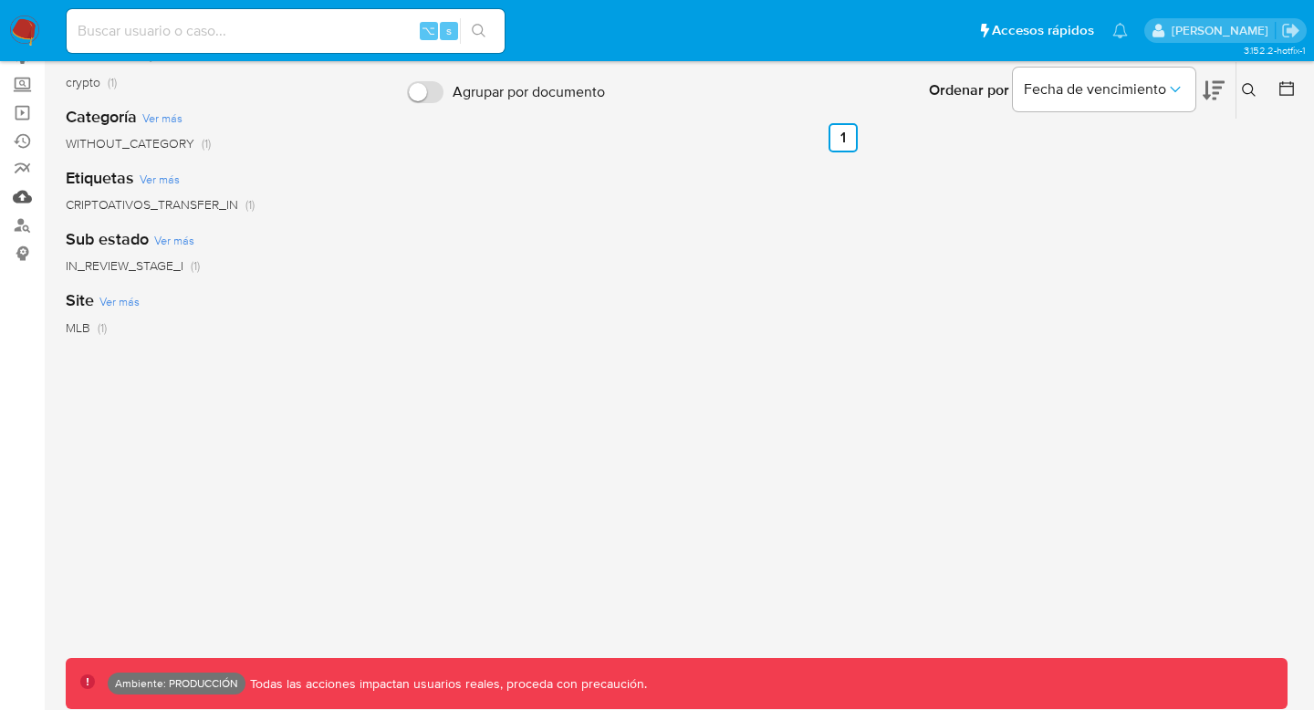
click at [14, 197] on link "Mulan" at bounding box center [108, 197] width 217 height 28
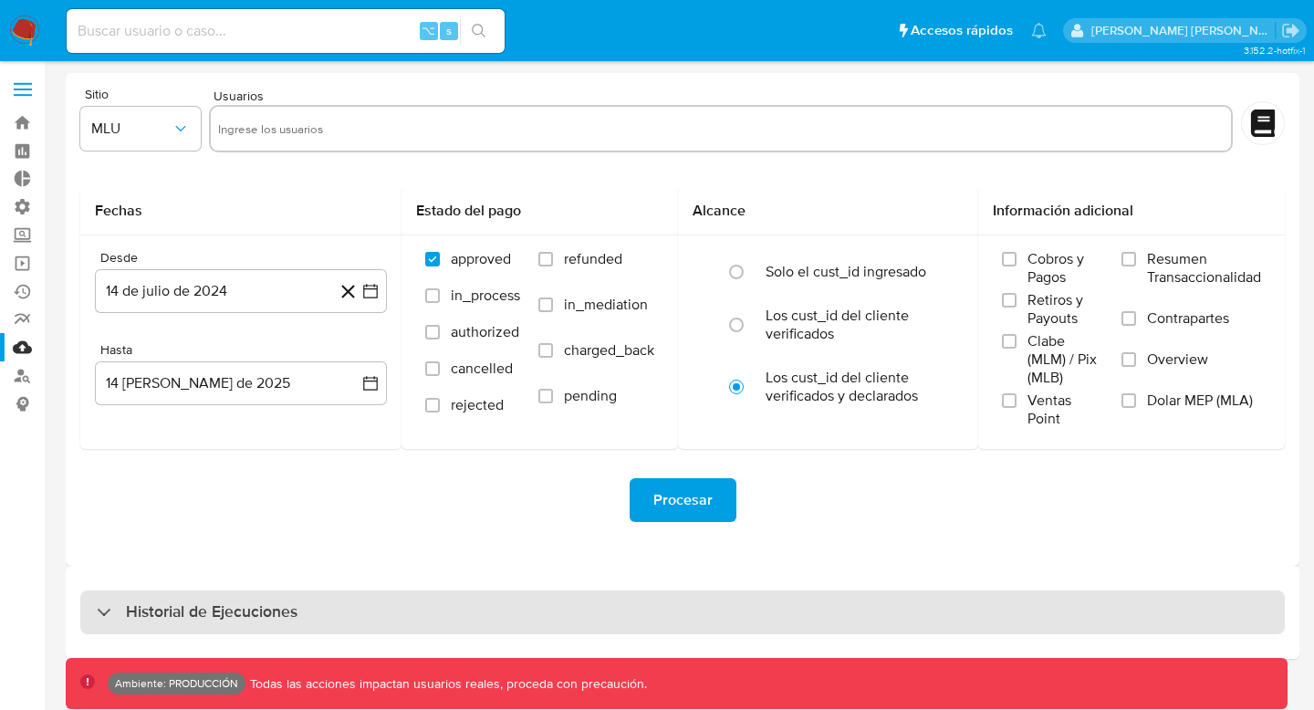
click at [241, 621] on h3 "Historial de Ejecuciones" at bounding box center [212, 612] width 172 height 22
select select "10"
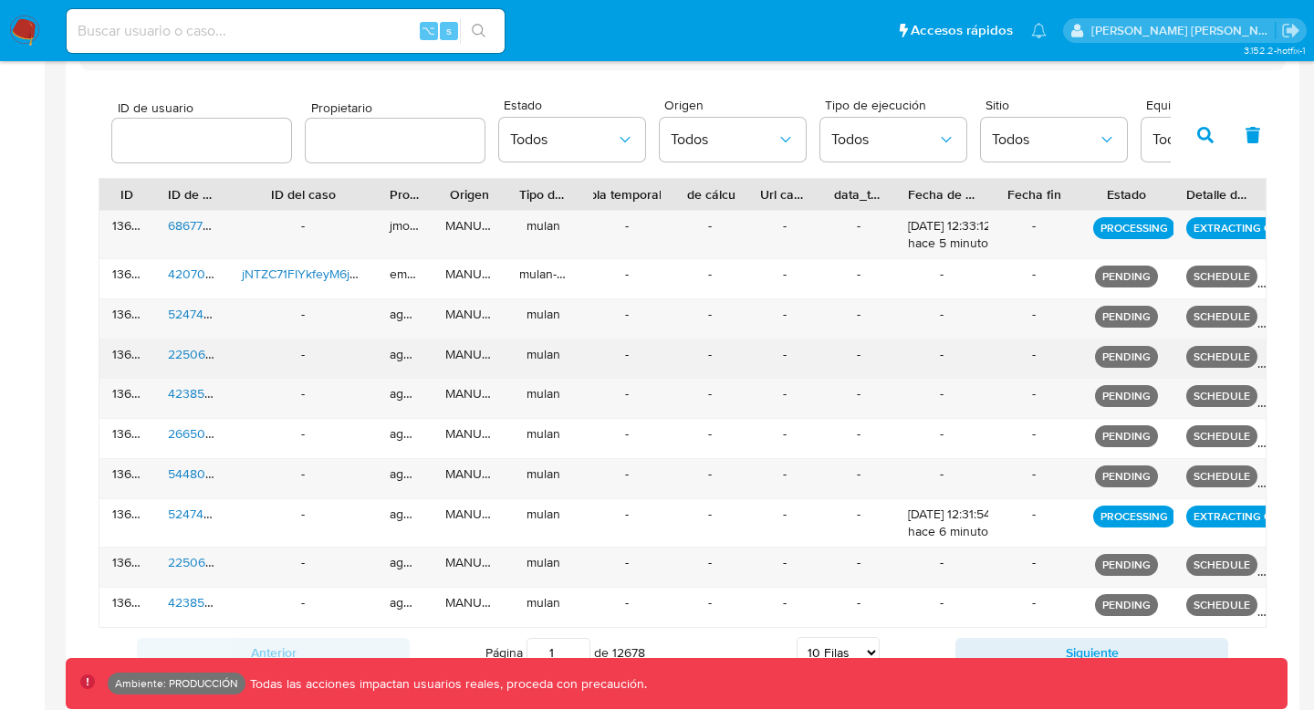
scroll to position [586, 0]
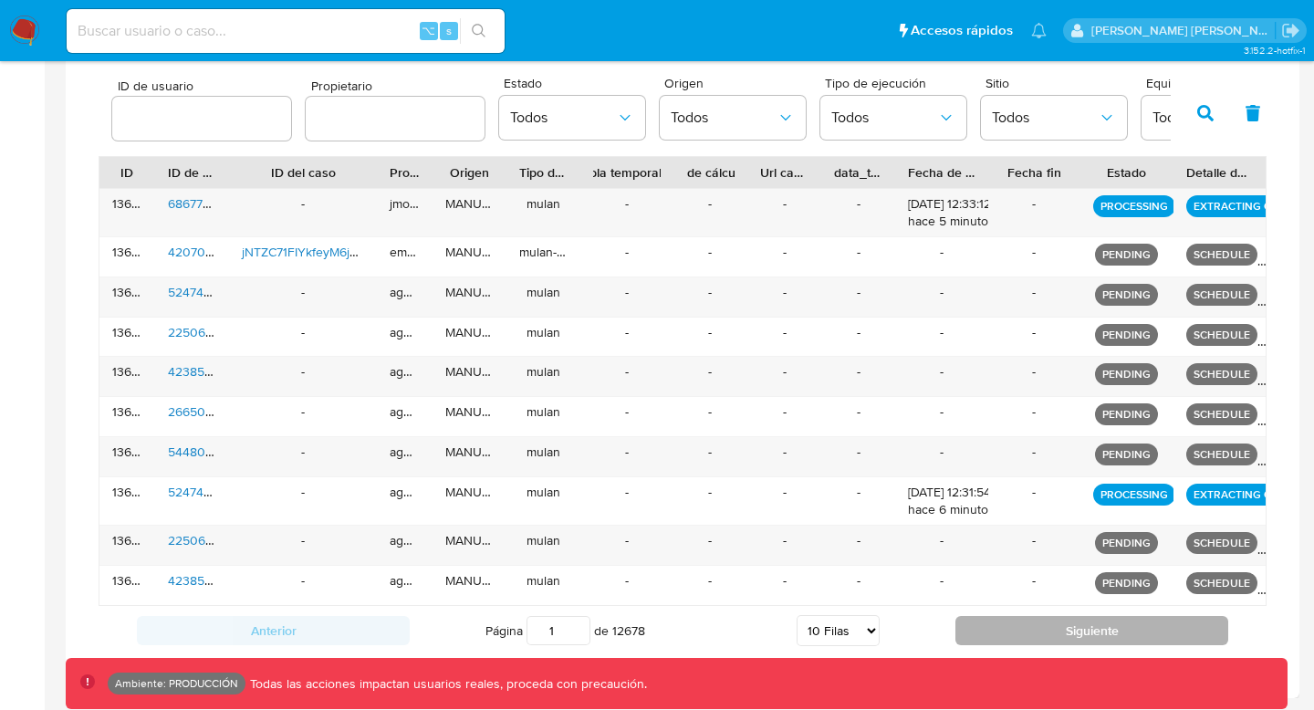
click at [987, 634] on button "Siguiente" at bounding box center [1092, 630] width 273 height 29
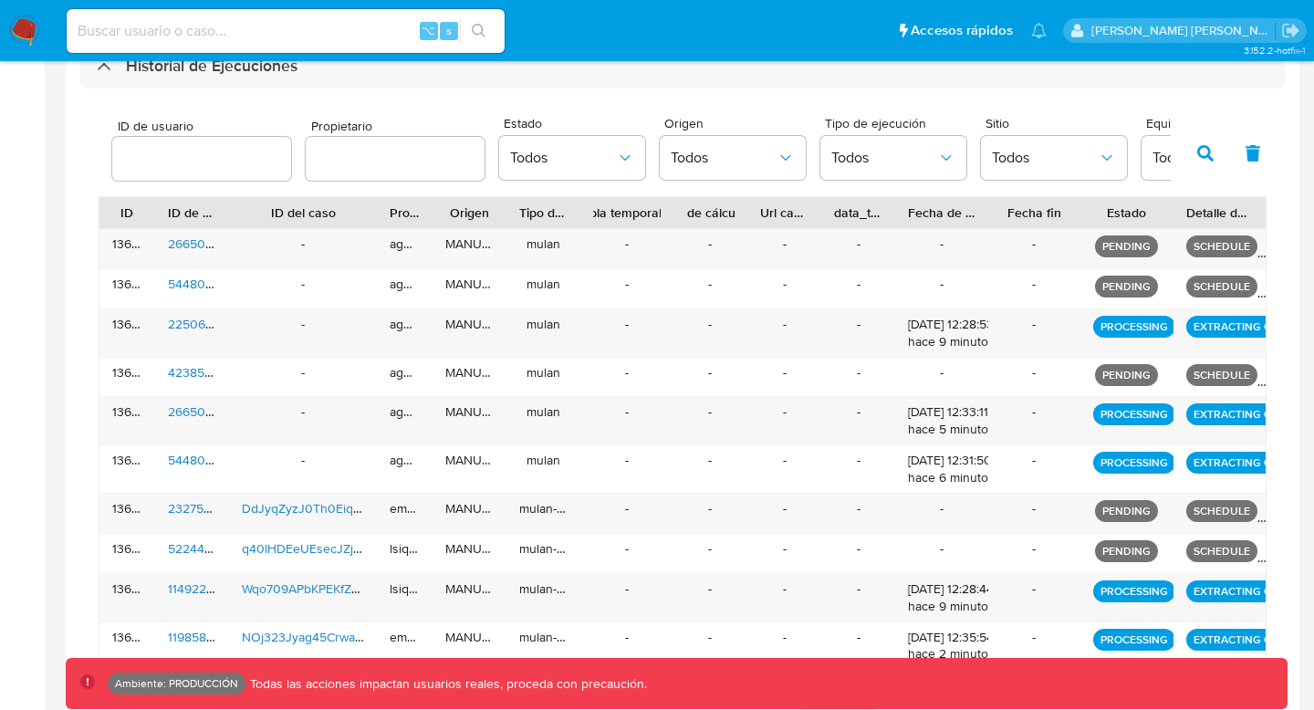
scroll to position [611, 0]
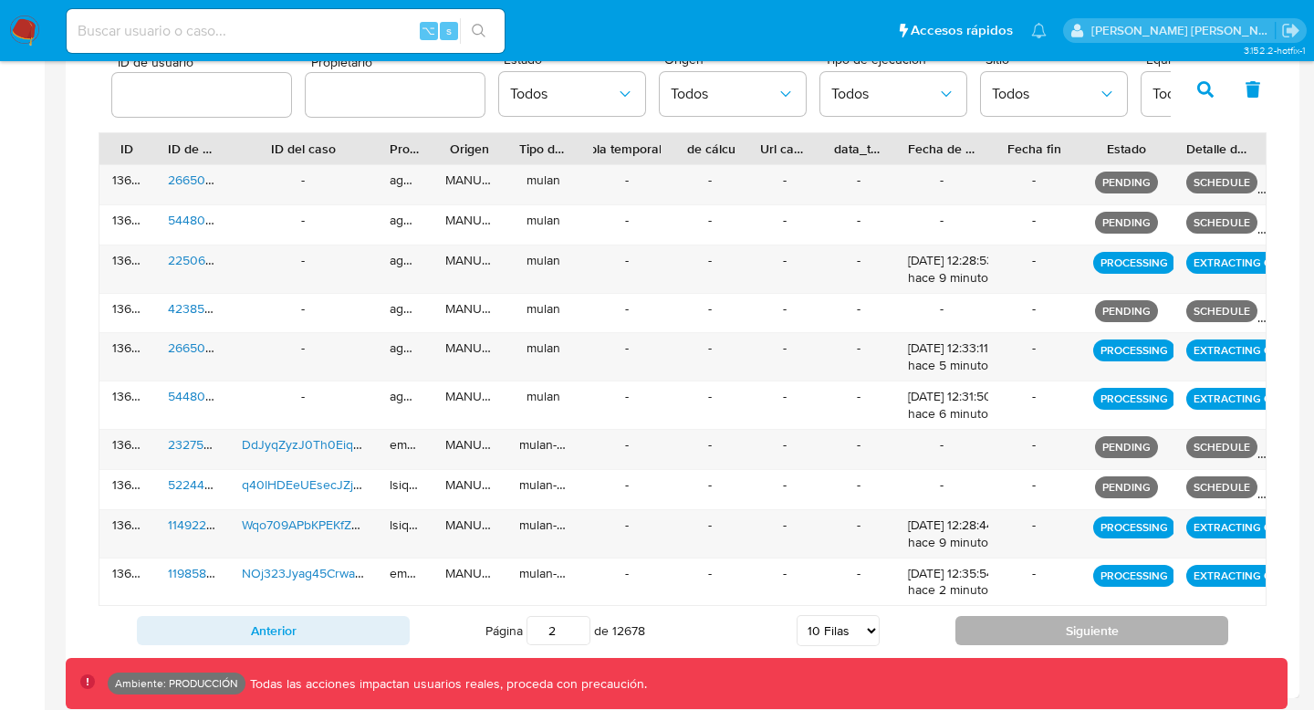
click at [987, 633] on button "Siguiente" at bounding box center [1092, 630] width 273 height 29
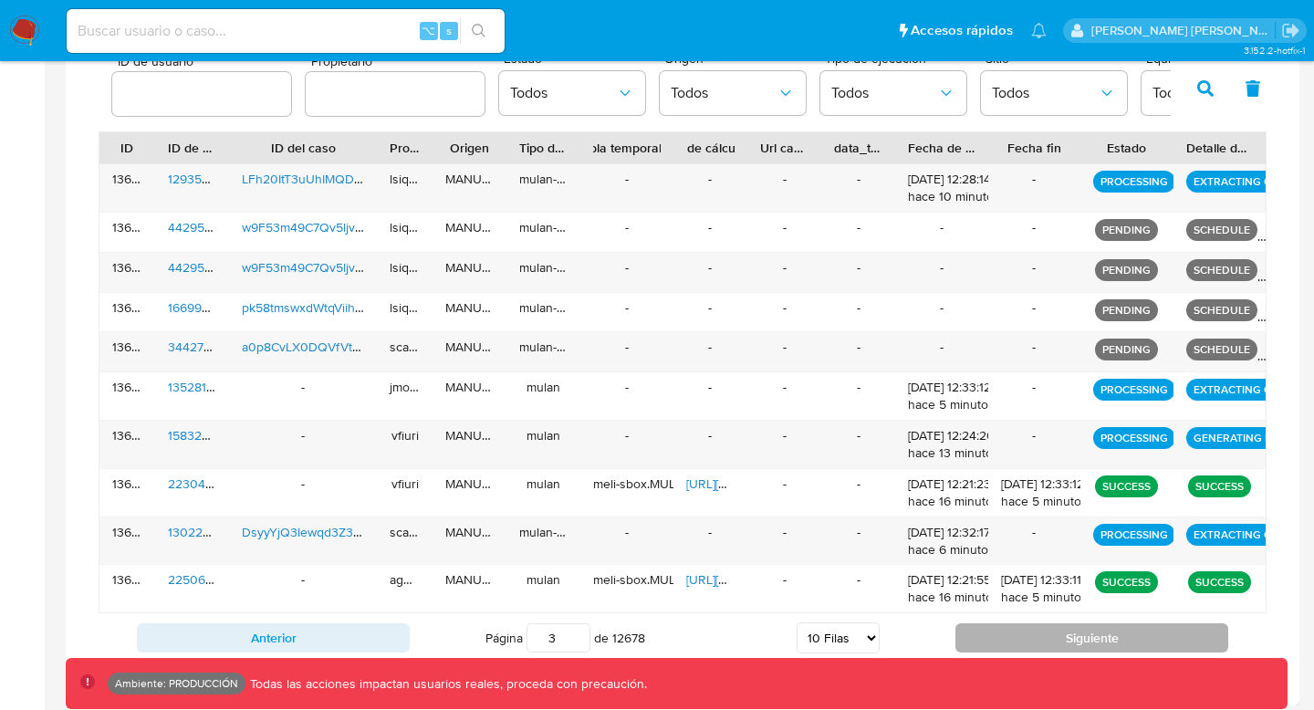
click at [1007, 650] on button "Siguiente" at bounding box center [1092, 637] width 273 height 29
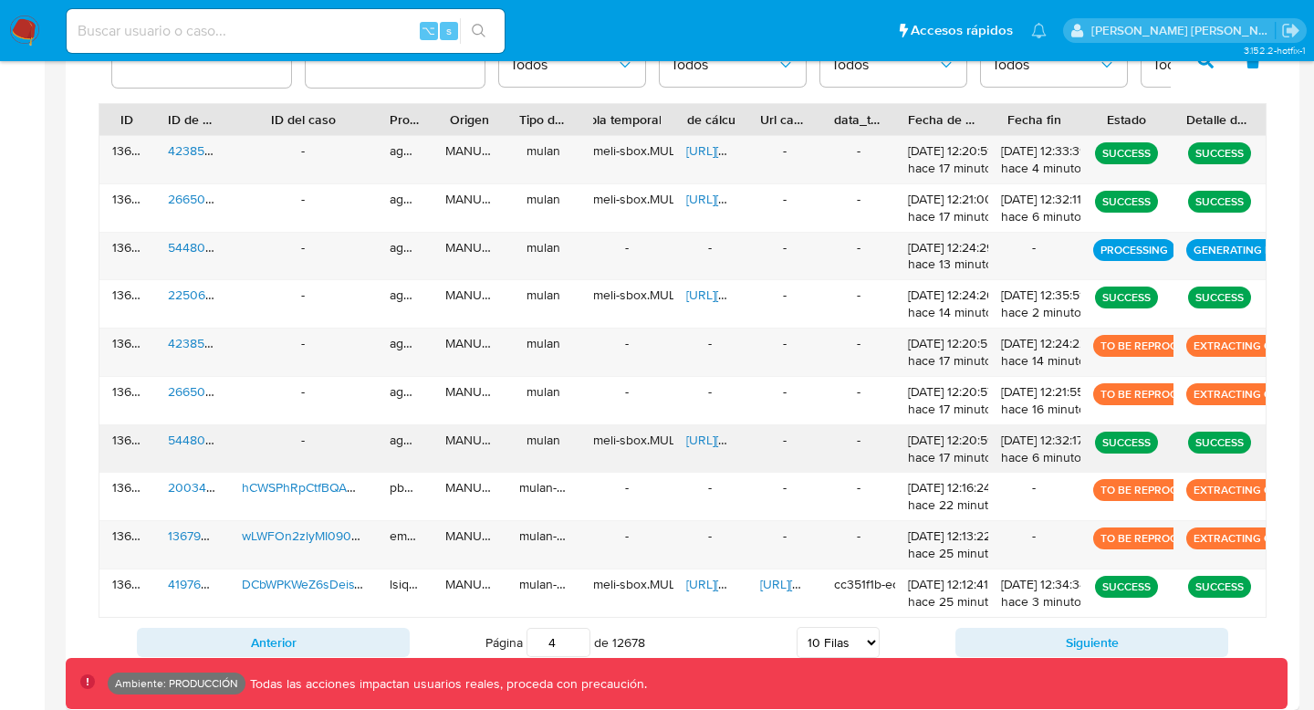
scroll to position [651, 0]
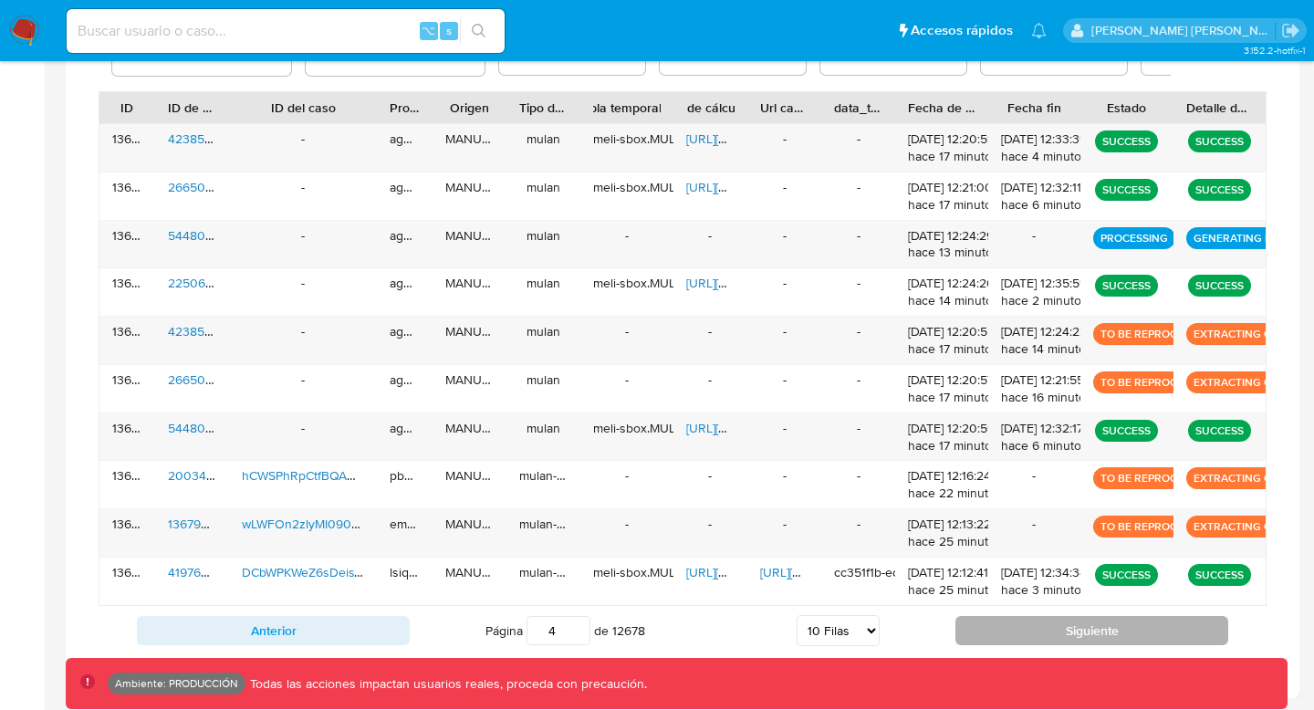
click at [1056, 632] on button "Siguiente" at bounding box center [1092, 630] width 273 height 29
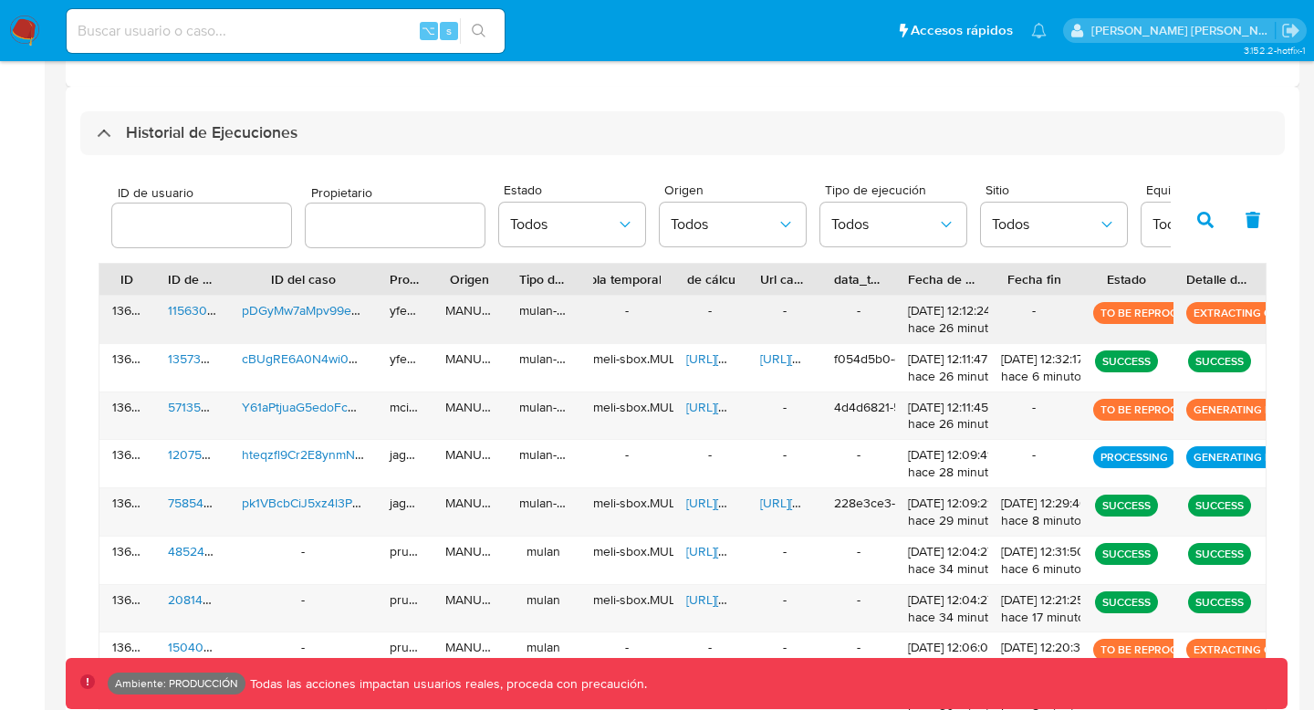
scroll to position [460, 0]
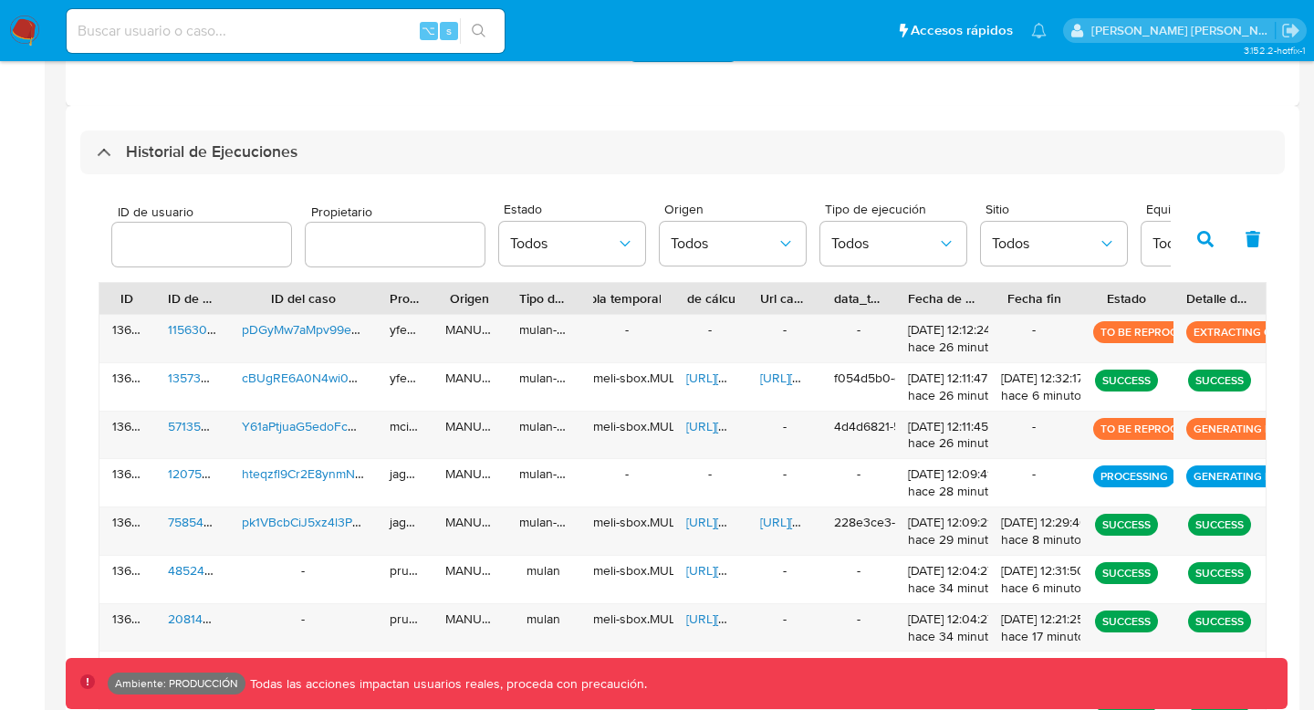
click at [620, 270] on div "Estado Todos" at bounding box center [572, 238] width 146 height 70
click at [616, 249] on icon "button" at bounding box center [625, 244] width 18 height 18
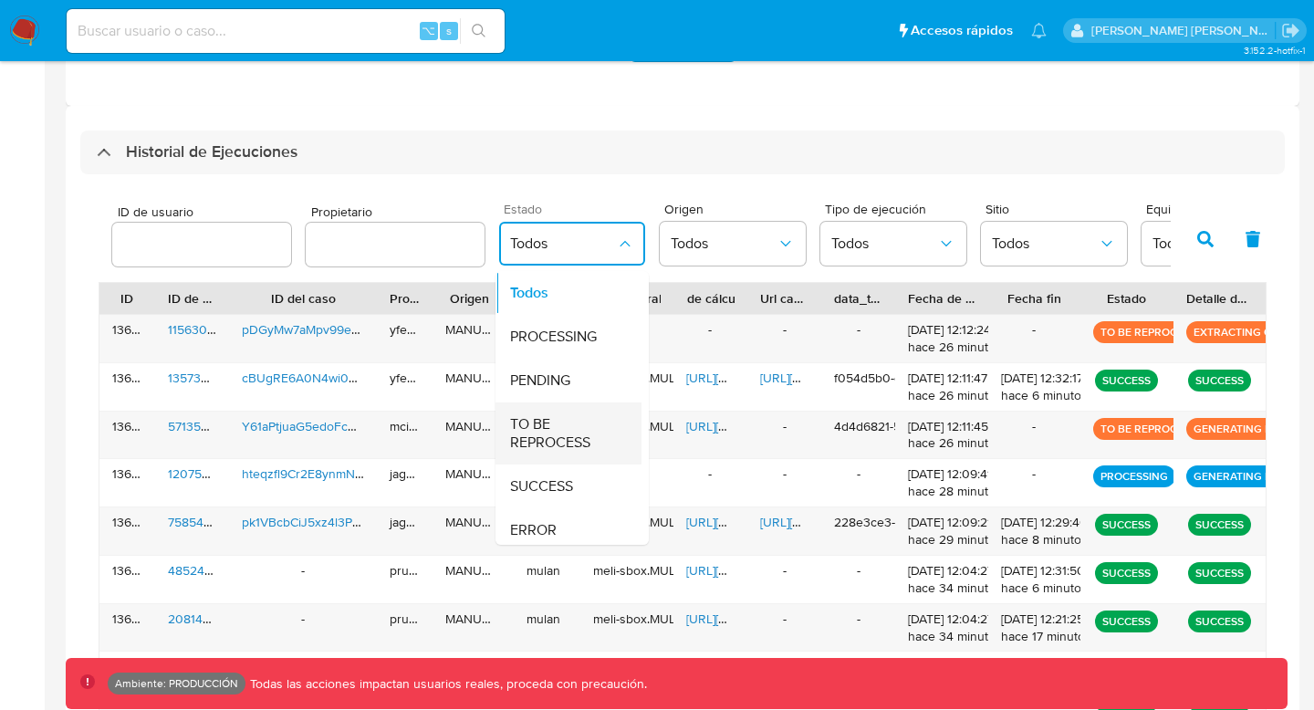
click at [558, 425] on span "TO BE REPROCESS" at bounding box center [563, 433] width 106 height 37
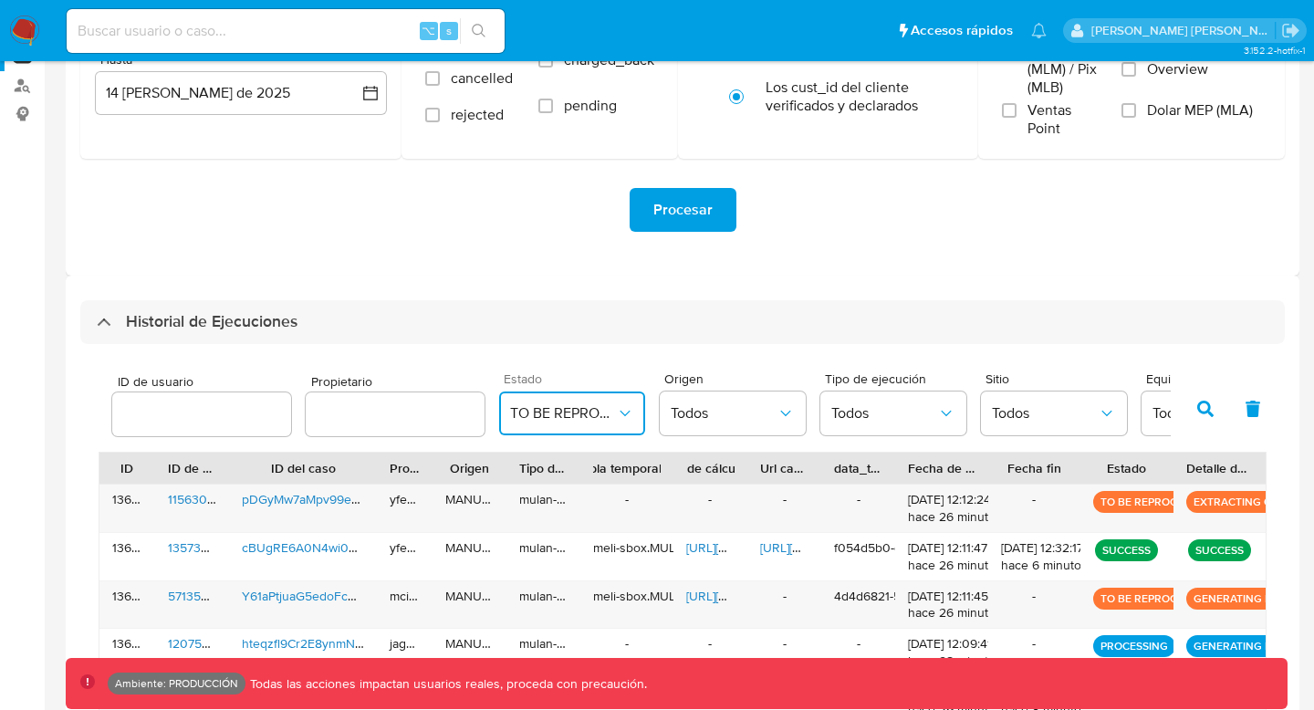
scroll to position [255, 0]
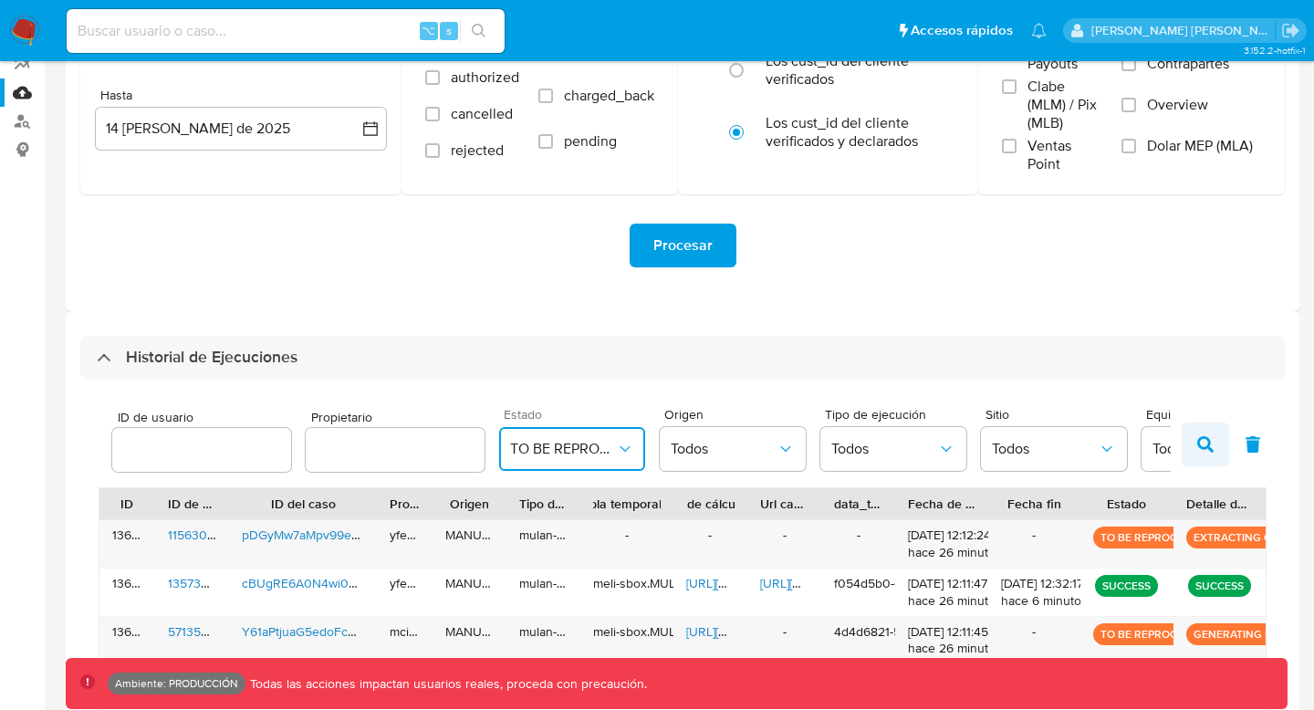
click at [1207, 440] on icon "button" at bounding box center [1205, 444] width 16 height 16
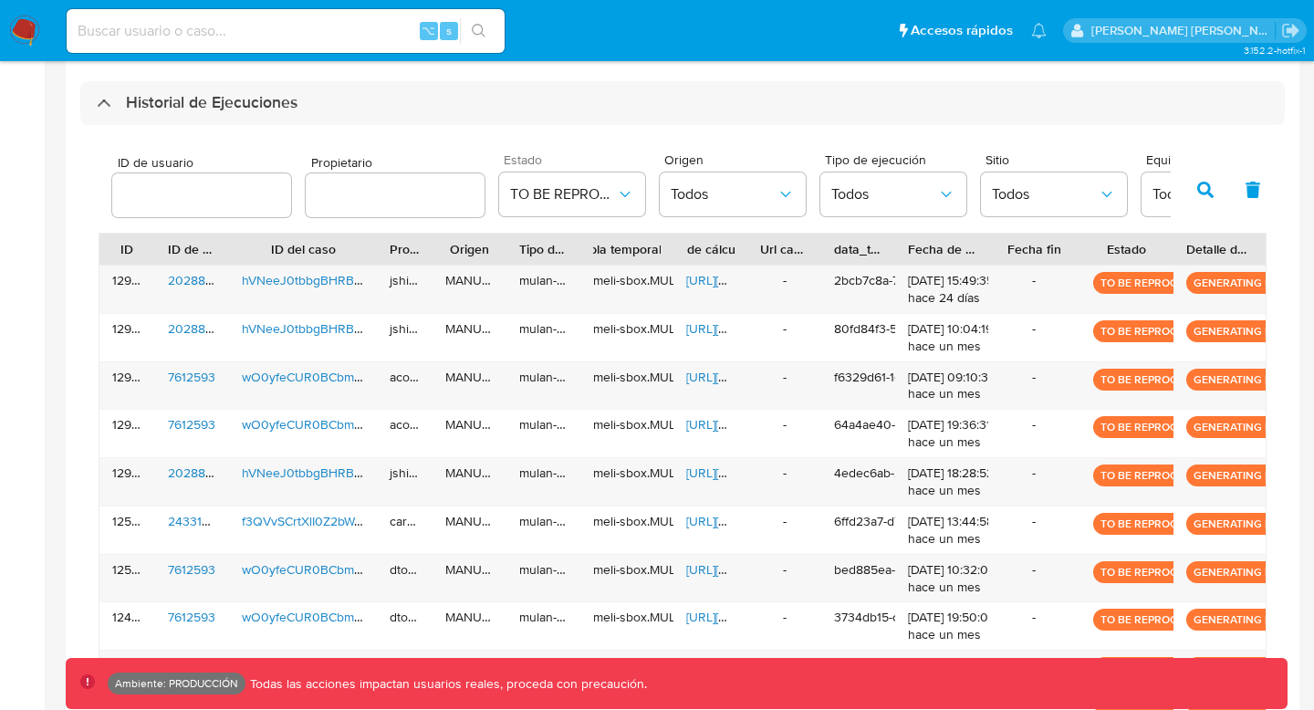
scroll to position [651, 0]
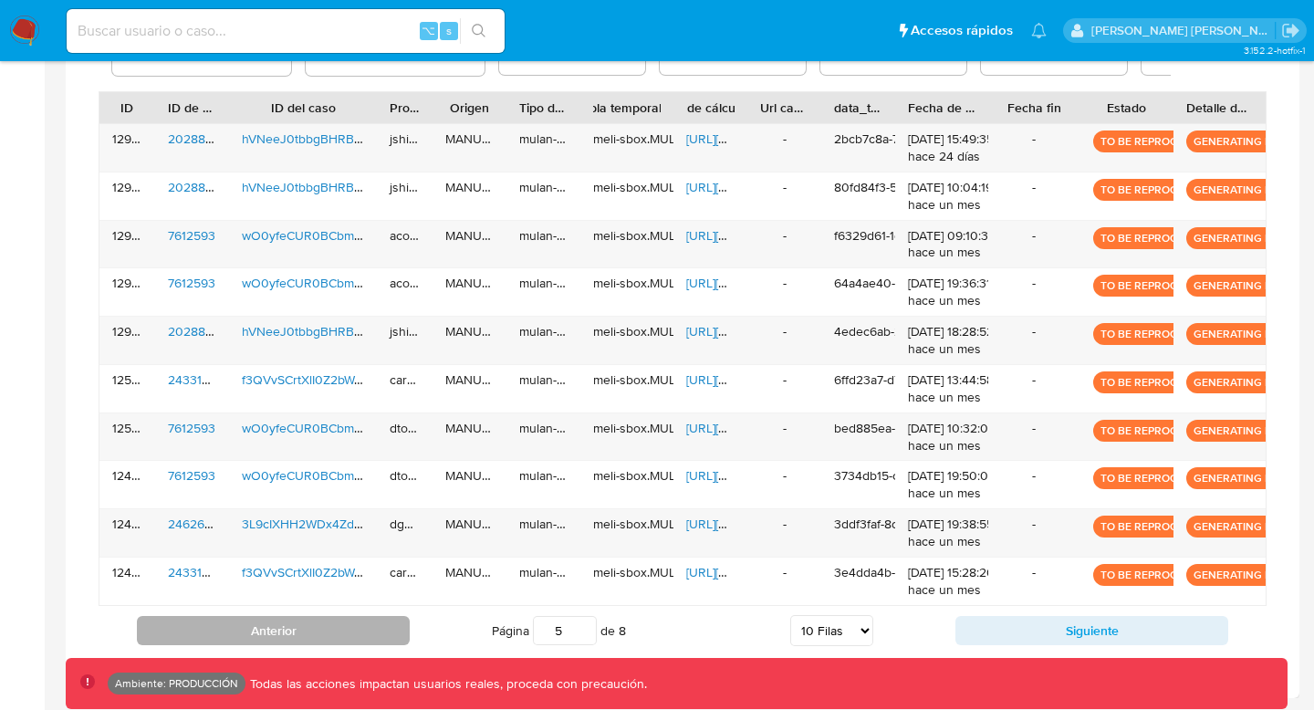
click at [233, 639] on button "Anterior" at bounding box center [273, 630] width 273 height 29
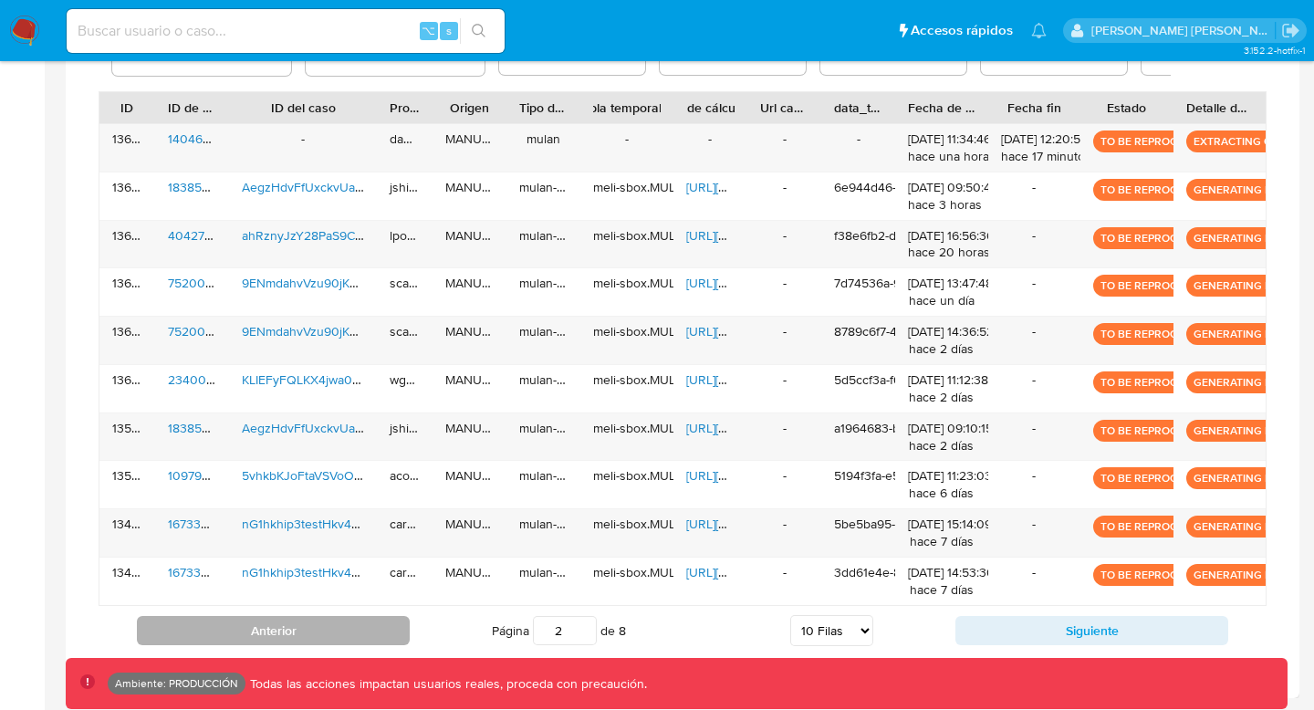
click at [290, 636] on button "Anterior" at bounding box center [273, 630] width 273 height 29
type input "1"
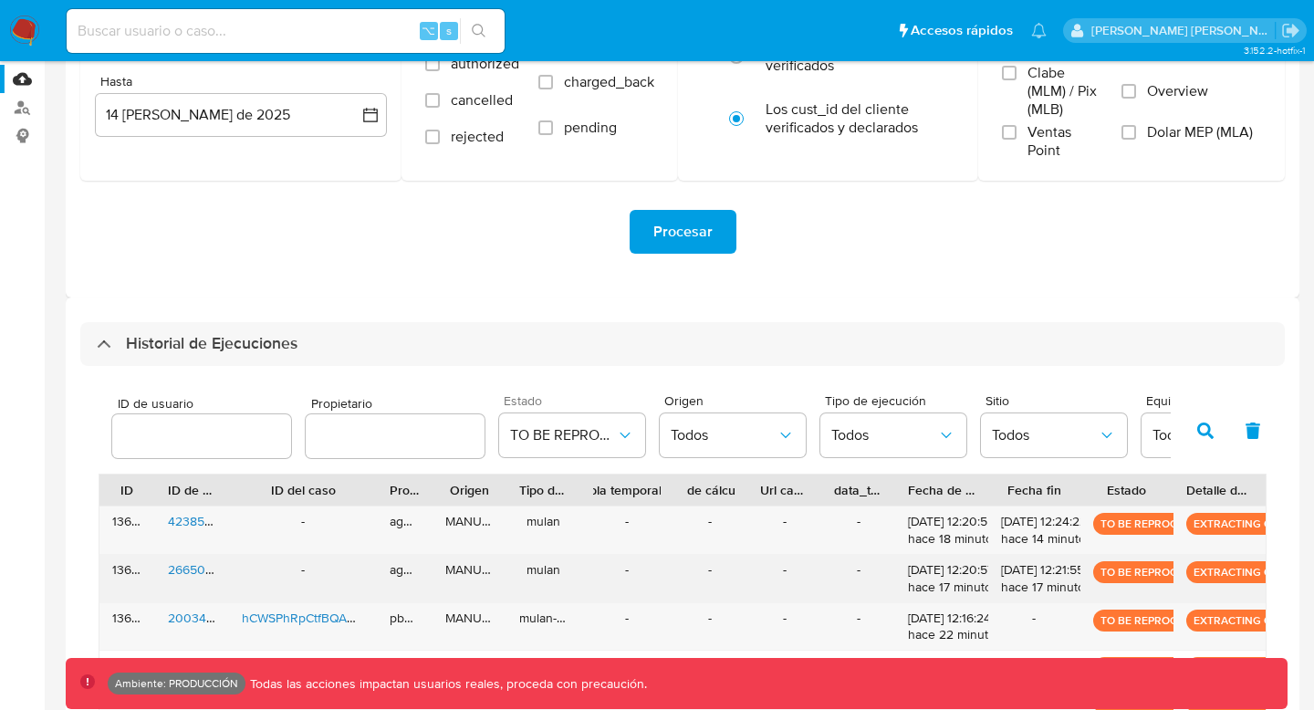
scroll to position [360, 0]
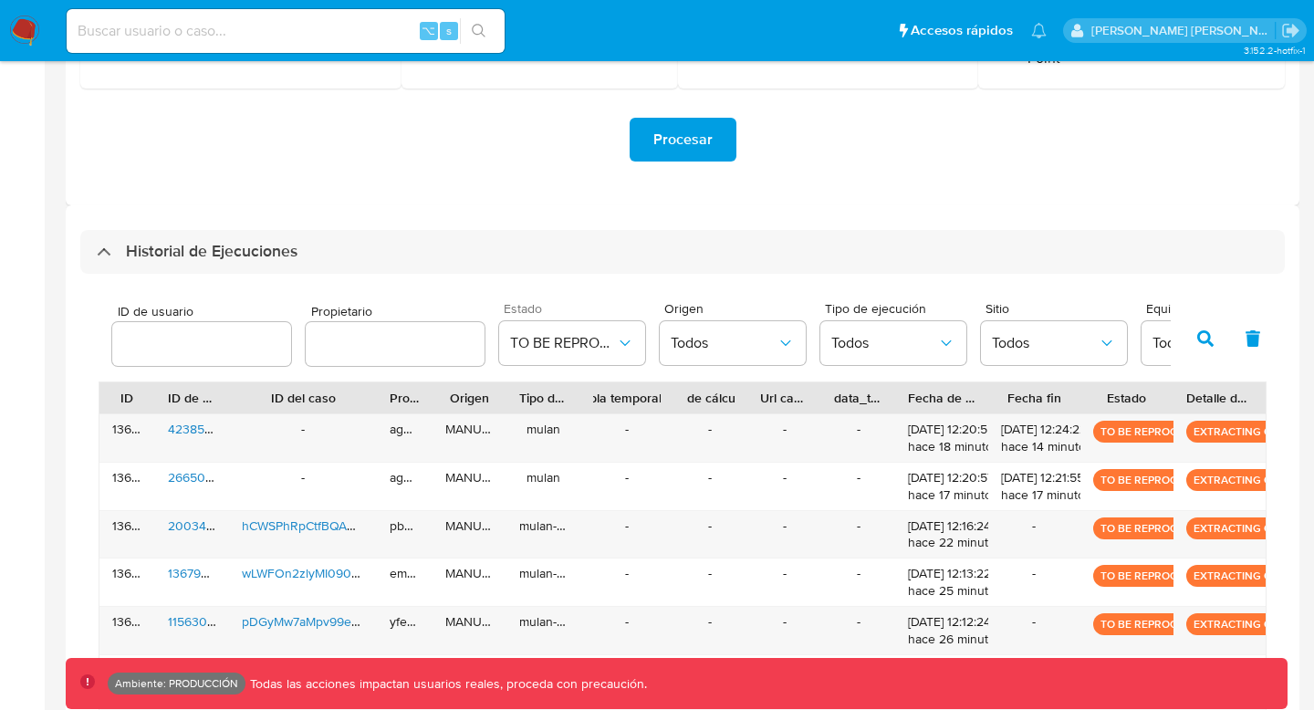
click at [1204, 322] on button "button" at bounding box center [1205, 339] width 47 height 44
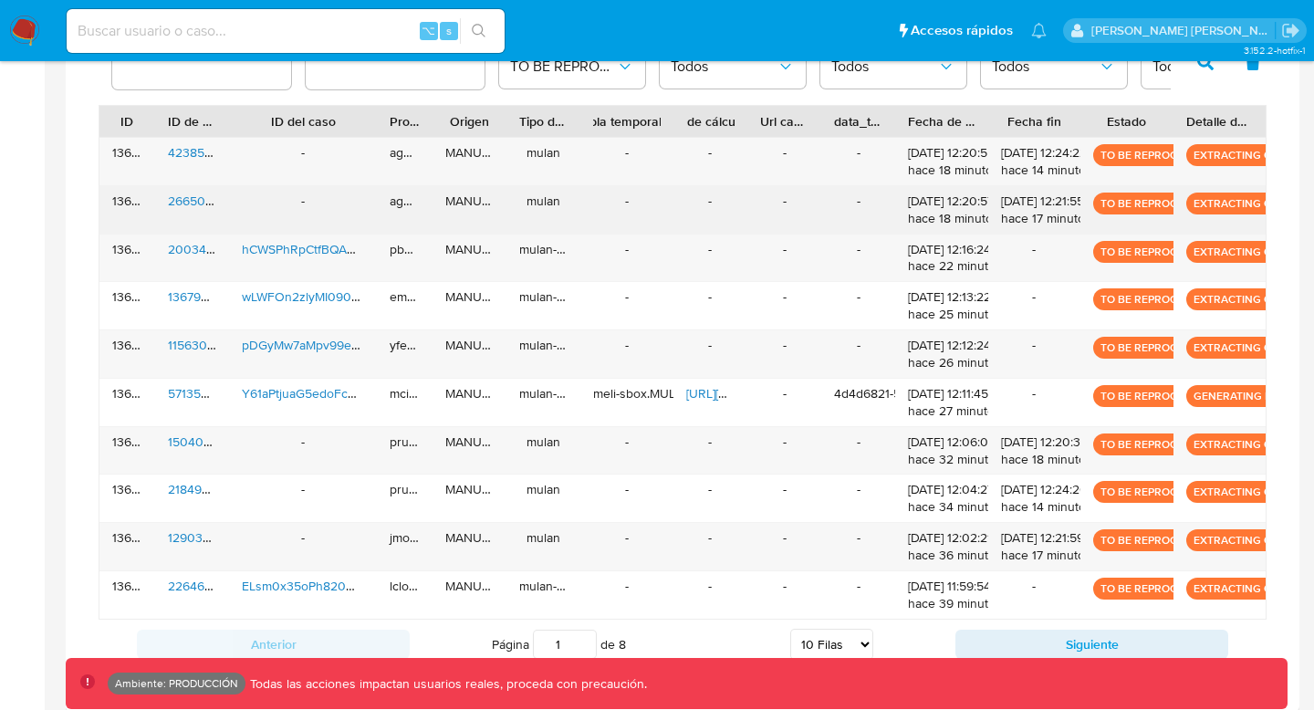
scroll to position [651, 0]
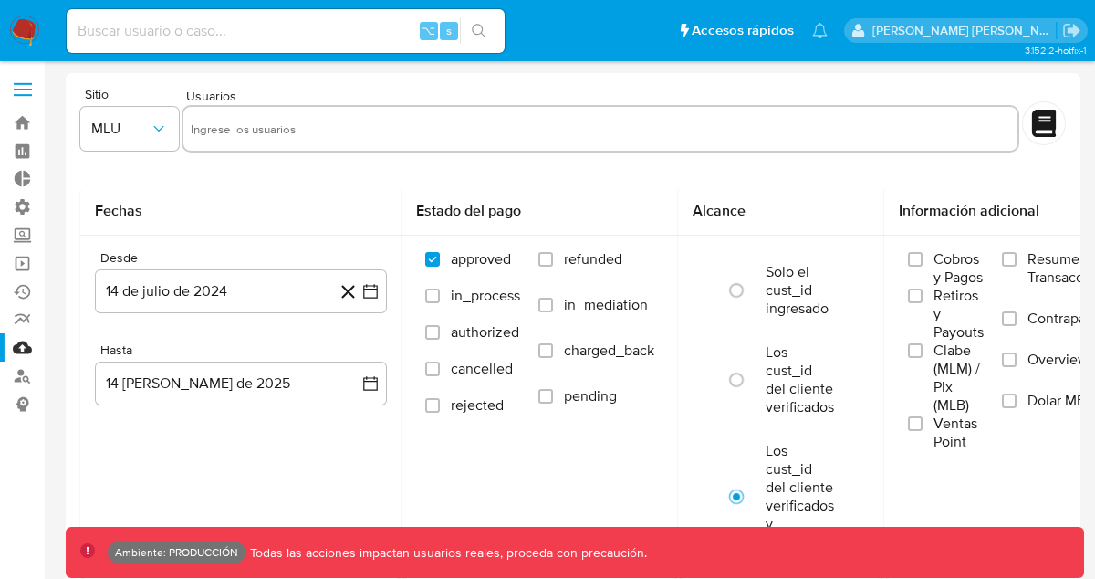
select select "10"
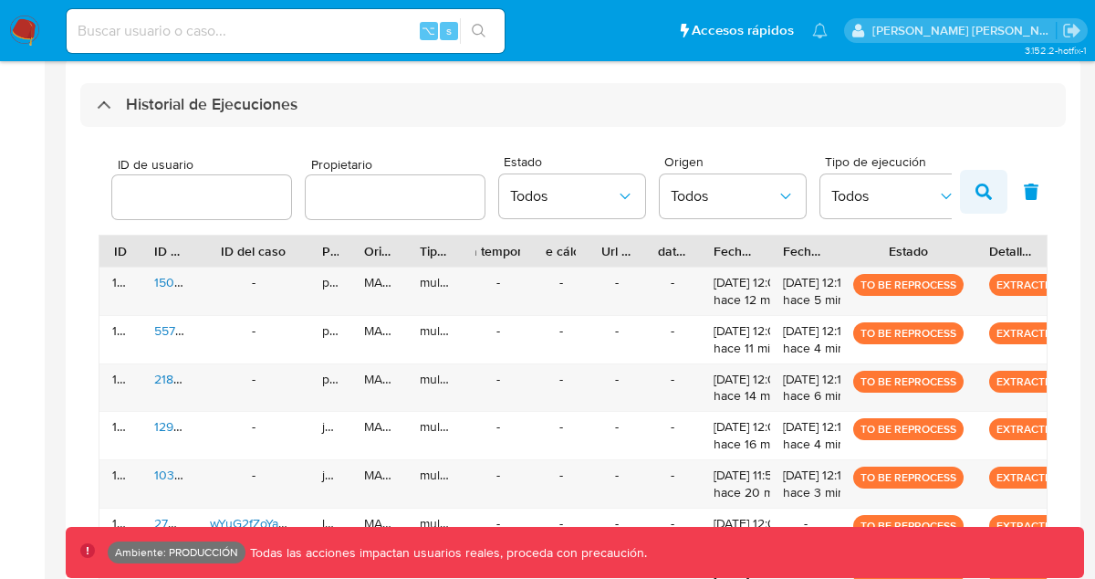
click at [987, 186] on icon "button" at bounding box center [984, 191] width 16 height 16
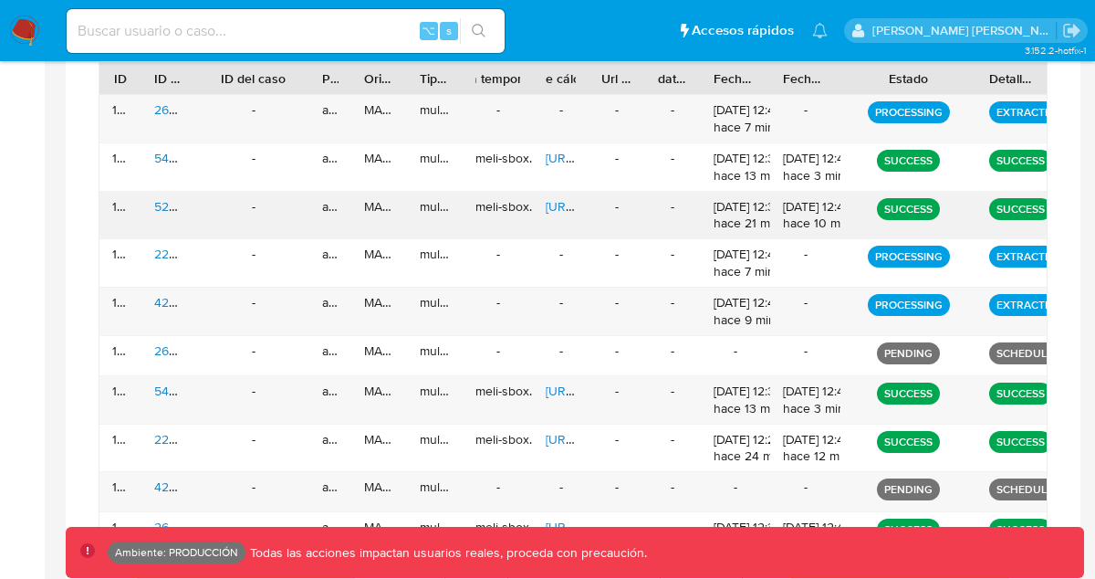
scroll to position [895, 0]
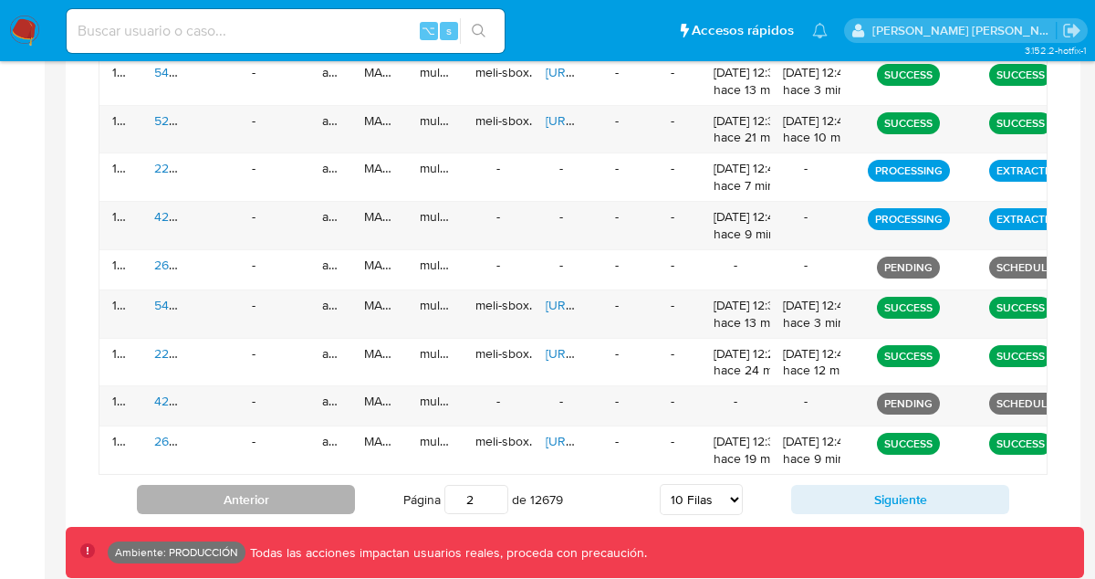
click at [239, 506] on button "Anterior" at bounding box center [246, 499] width 218 height 29
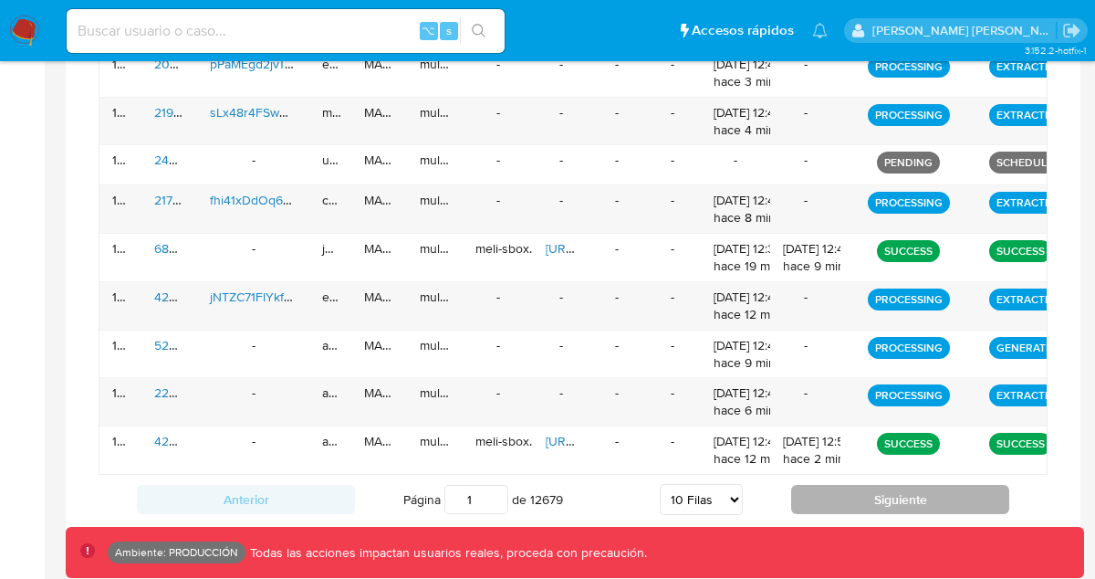
click at [834, 499] on button "Siguiente" at bounding box center [900, 499] width 218 height 29
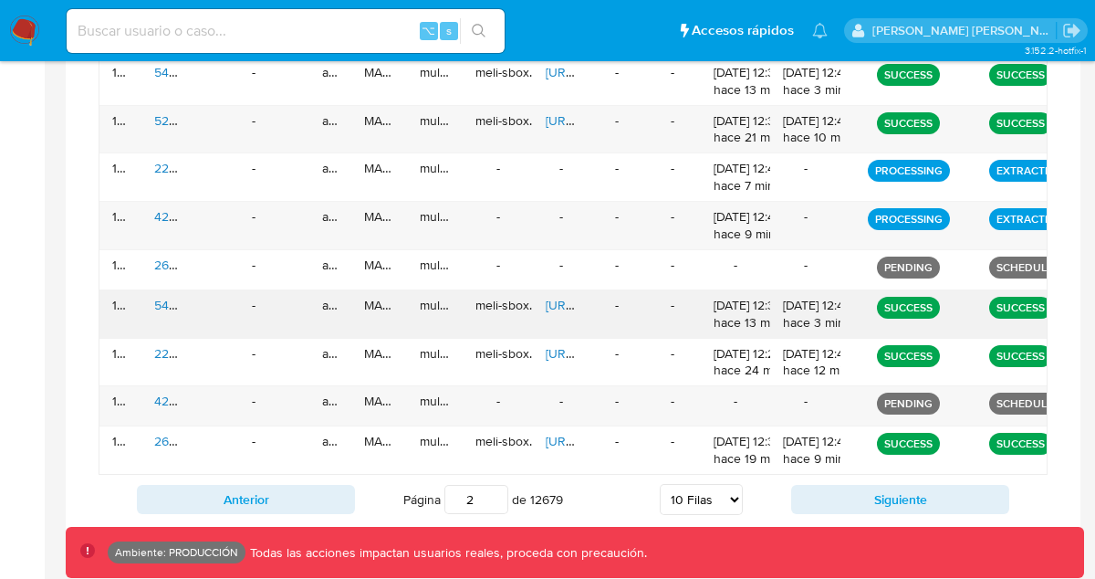
scroll to position [889, 0]
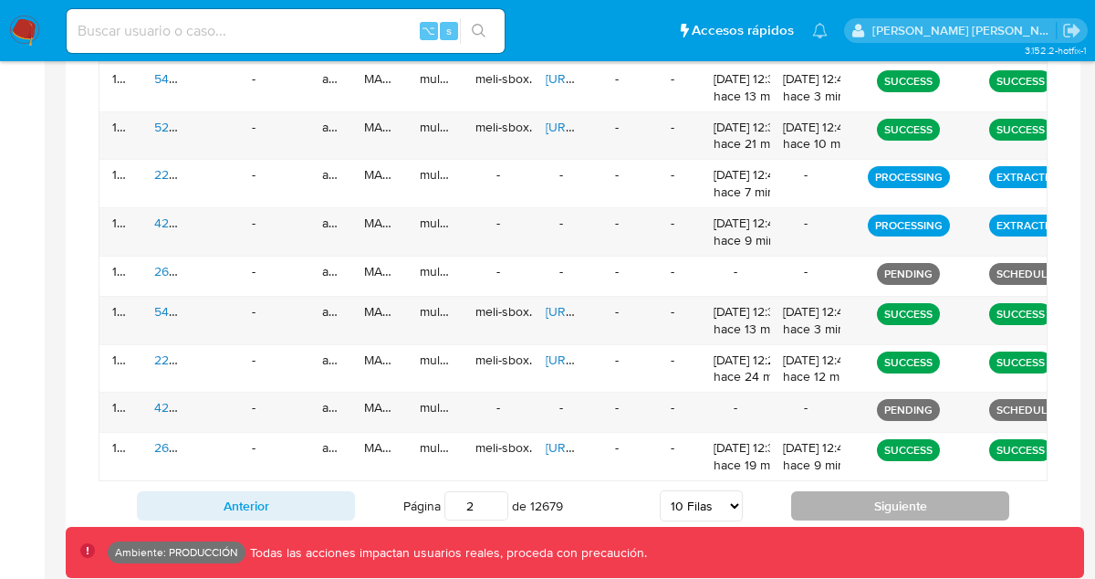
click at [852, 507] on button "Siguiente" at bounding box center [900, 505] width 218 height 29
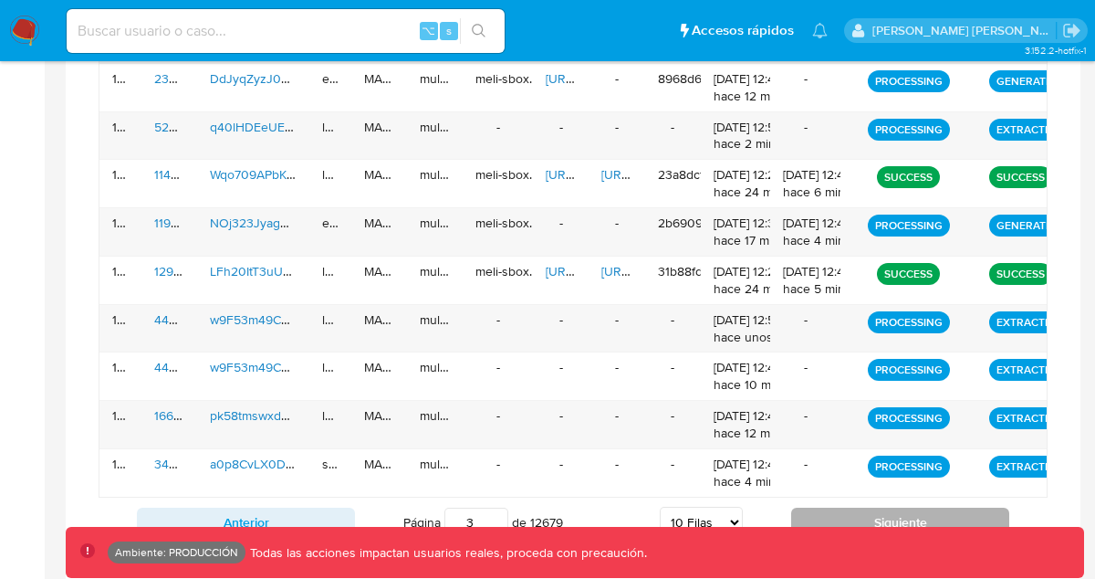
click at [839, 519] on button "Siguiente" at bounding box center [900, 521] width 218 height 29
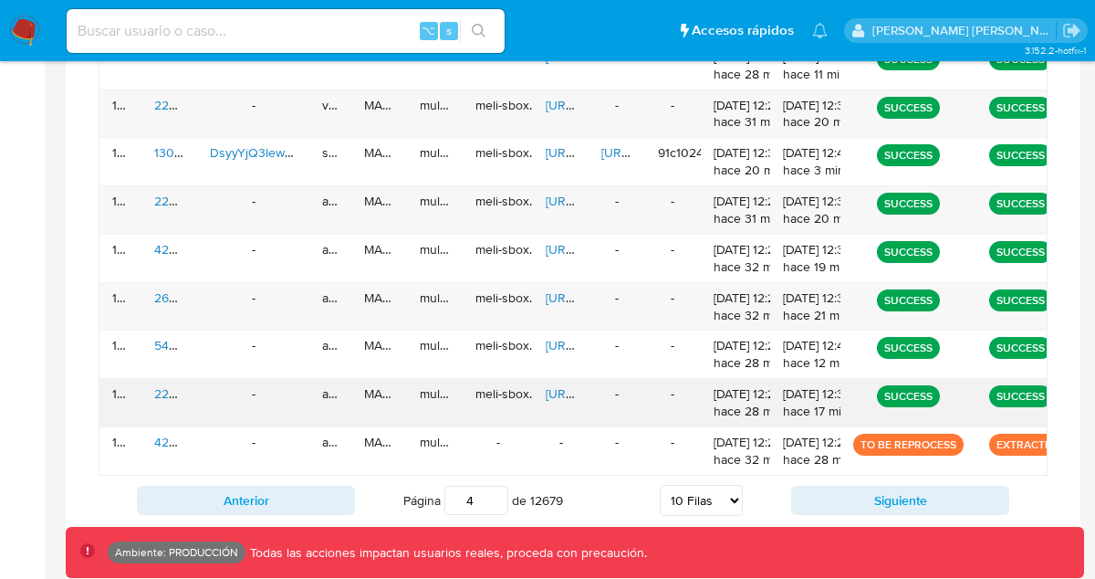
scroll to position [912, 0]
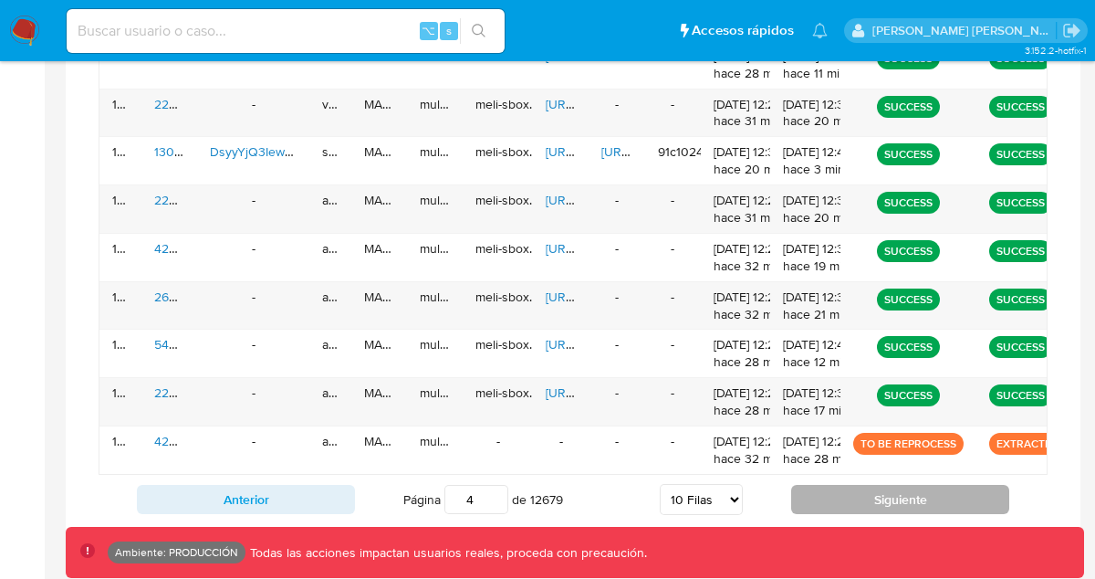
click at [858, 497] on button "Siguiente" at bounding box center [900, 499] width 218 height 29
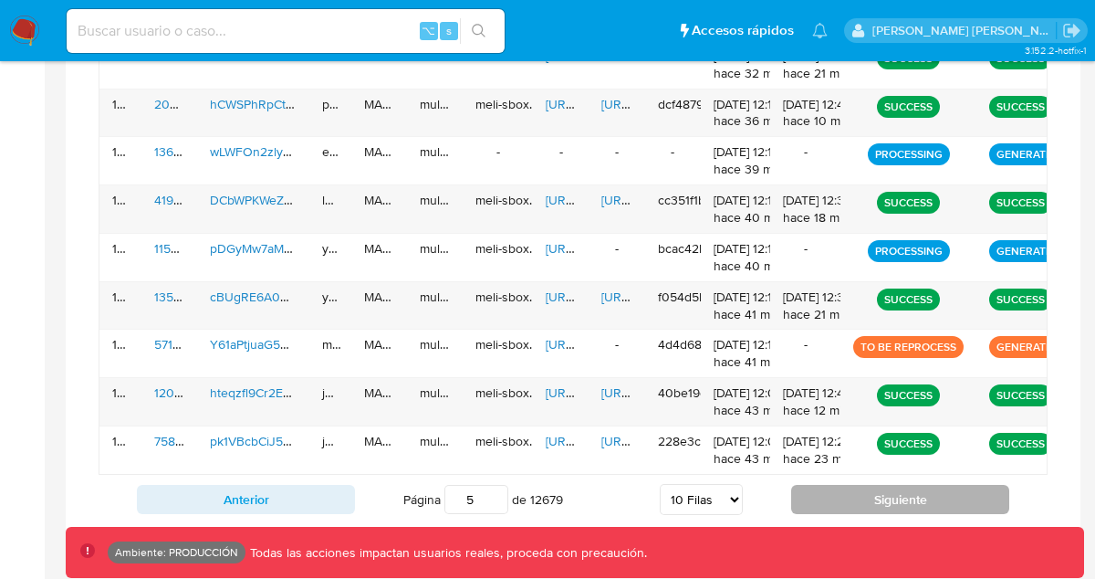
click at [890, 499] on button "Siguiente" at bounding box center [900, 499] width 218 height 29
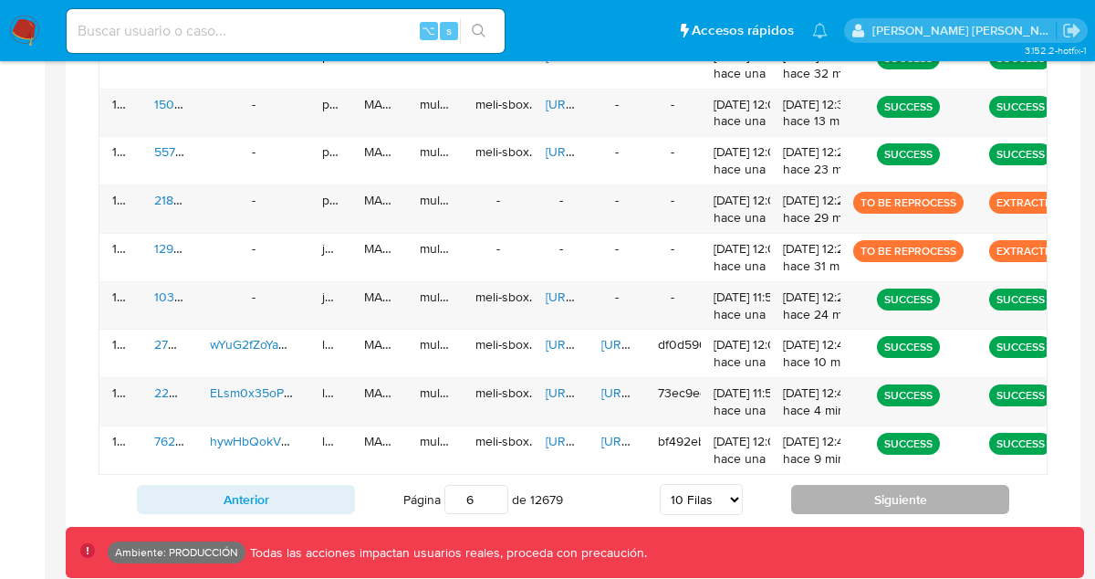
click at [841, 504] on button "Siguiente" at bounding box center [900, 499] width 218 height 29
